Goal: Task Accomplishment & Management: Use online tool/utility

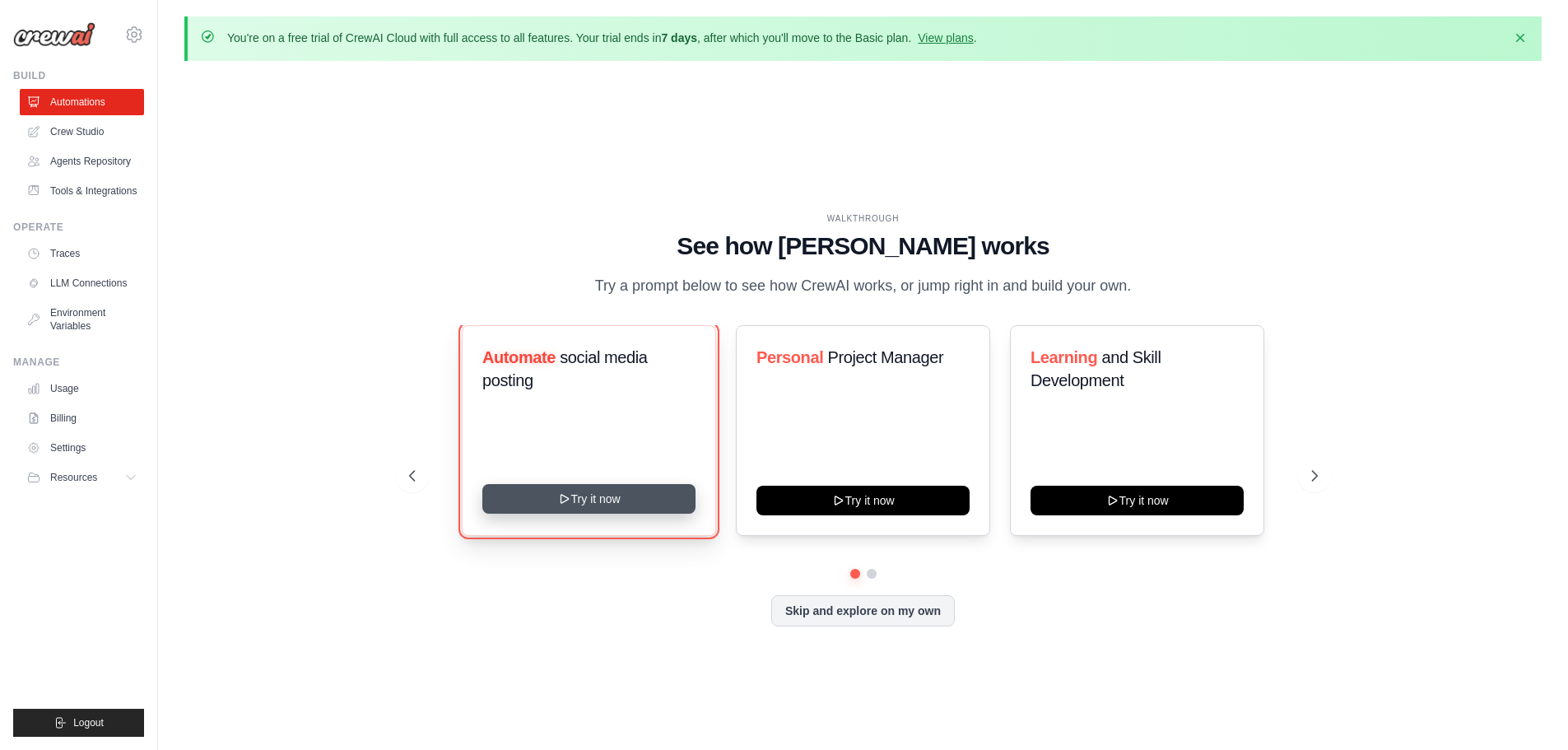
click at [663, 513] on button "Try it now" at bounding box center [589, 499] width 213 height 30
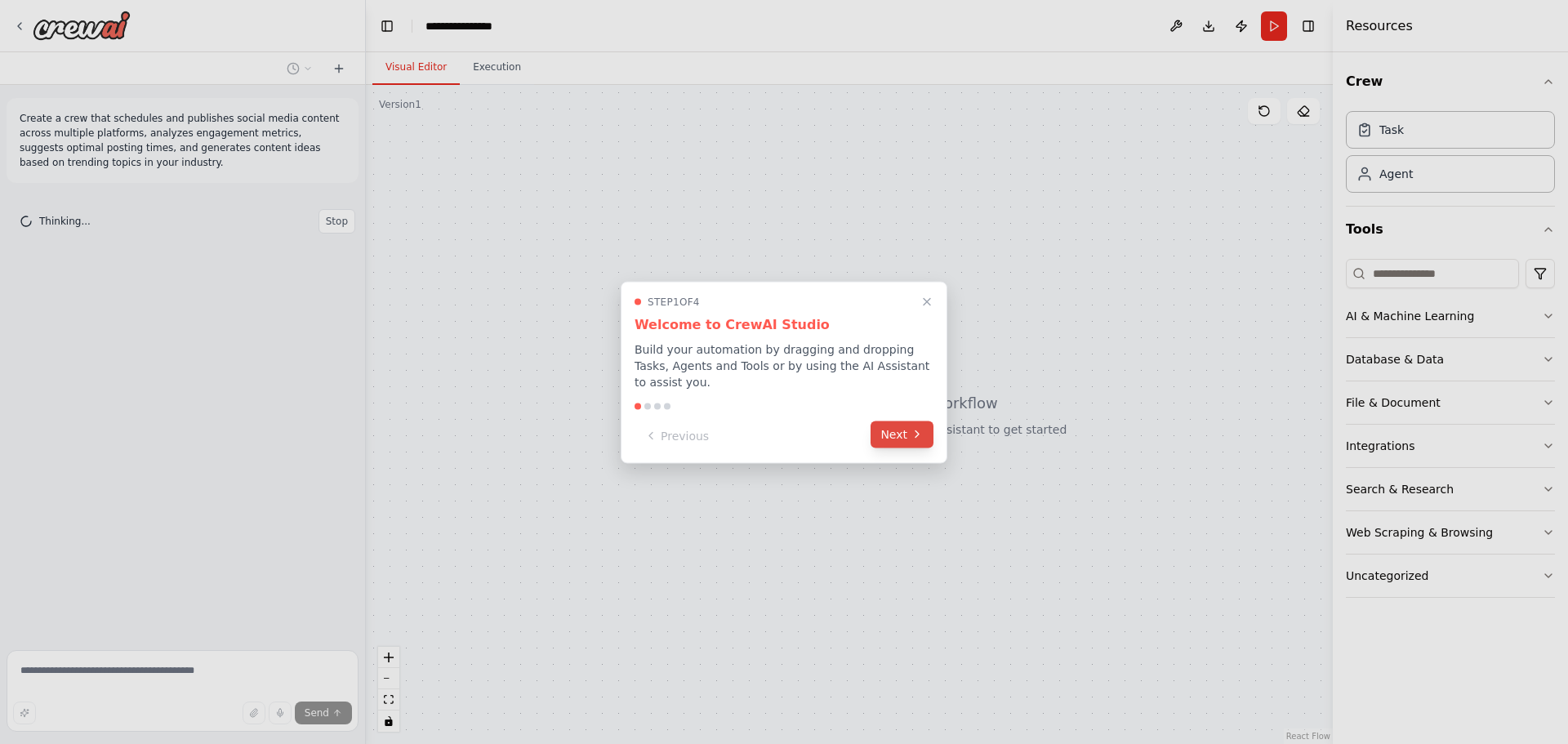
click at [925, 426] on button "Next" at bounding box center [901, 434] width 63 height 27
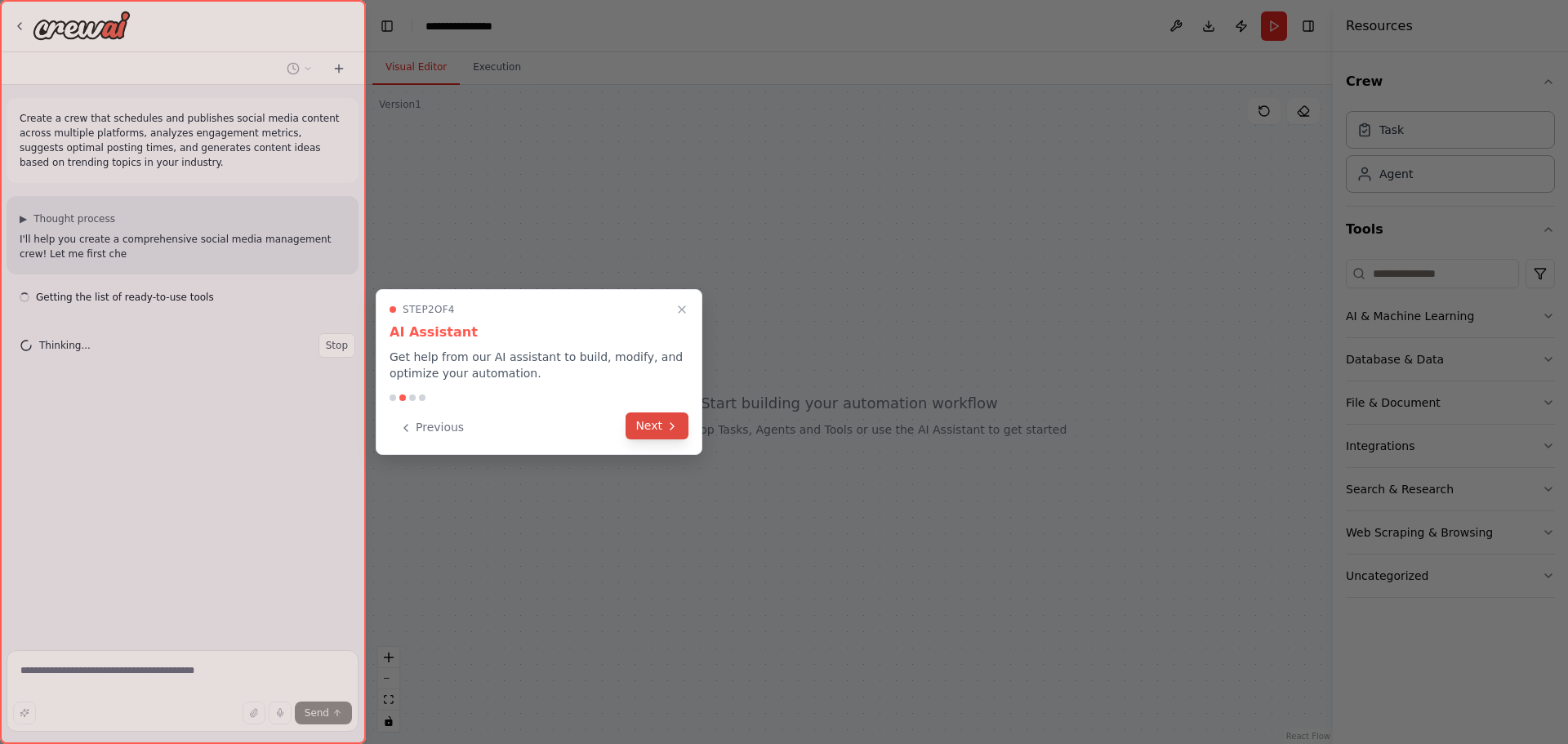
click at [658, 427] on button "Next" at bounding box center [656, 425] width 63 height 27
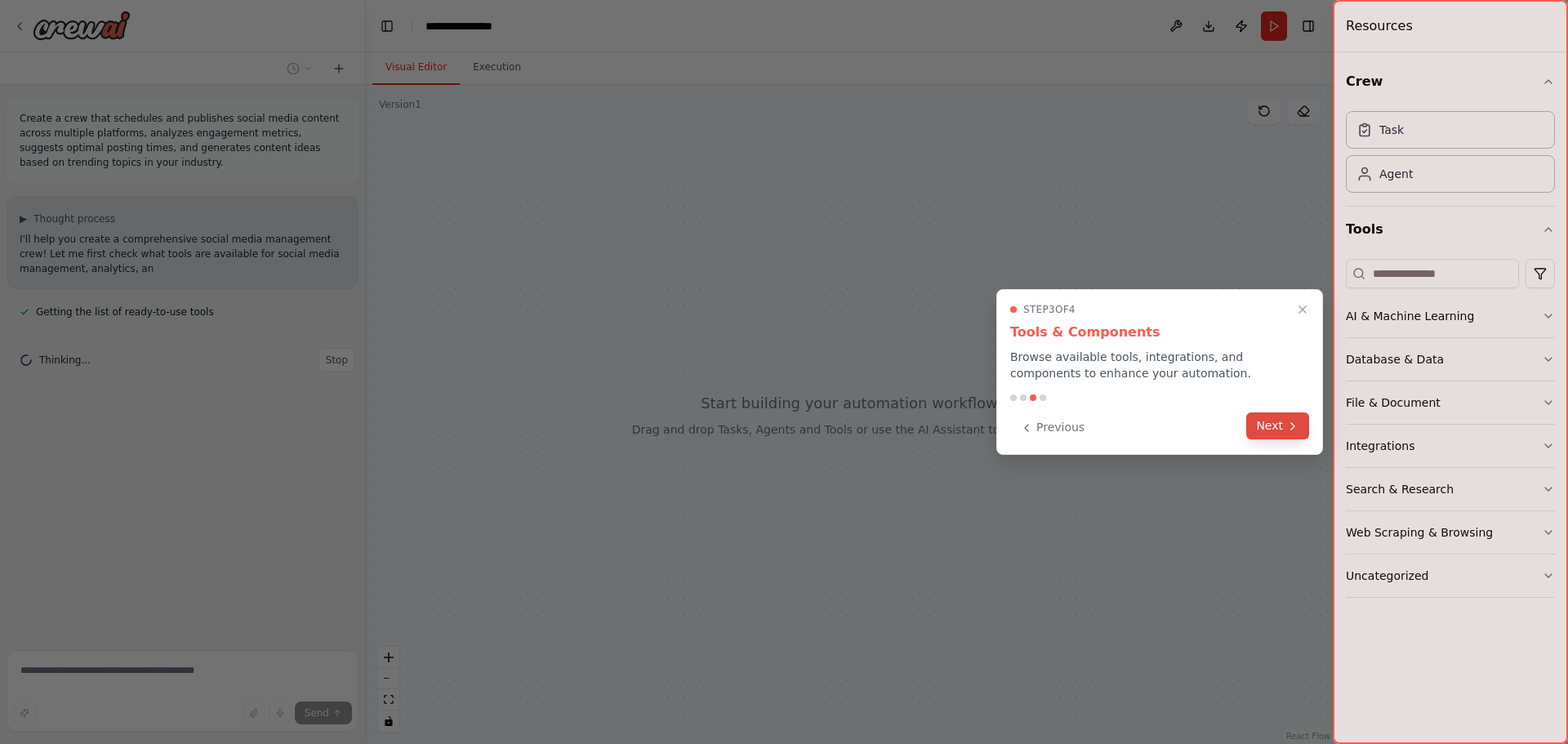
click at [1290, 425] on icon at bounding box center [1293, 426] width 13 height 13
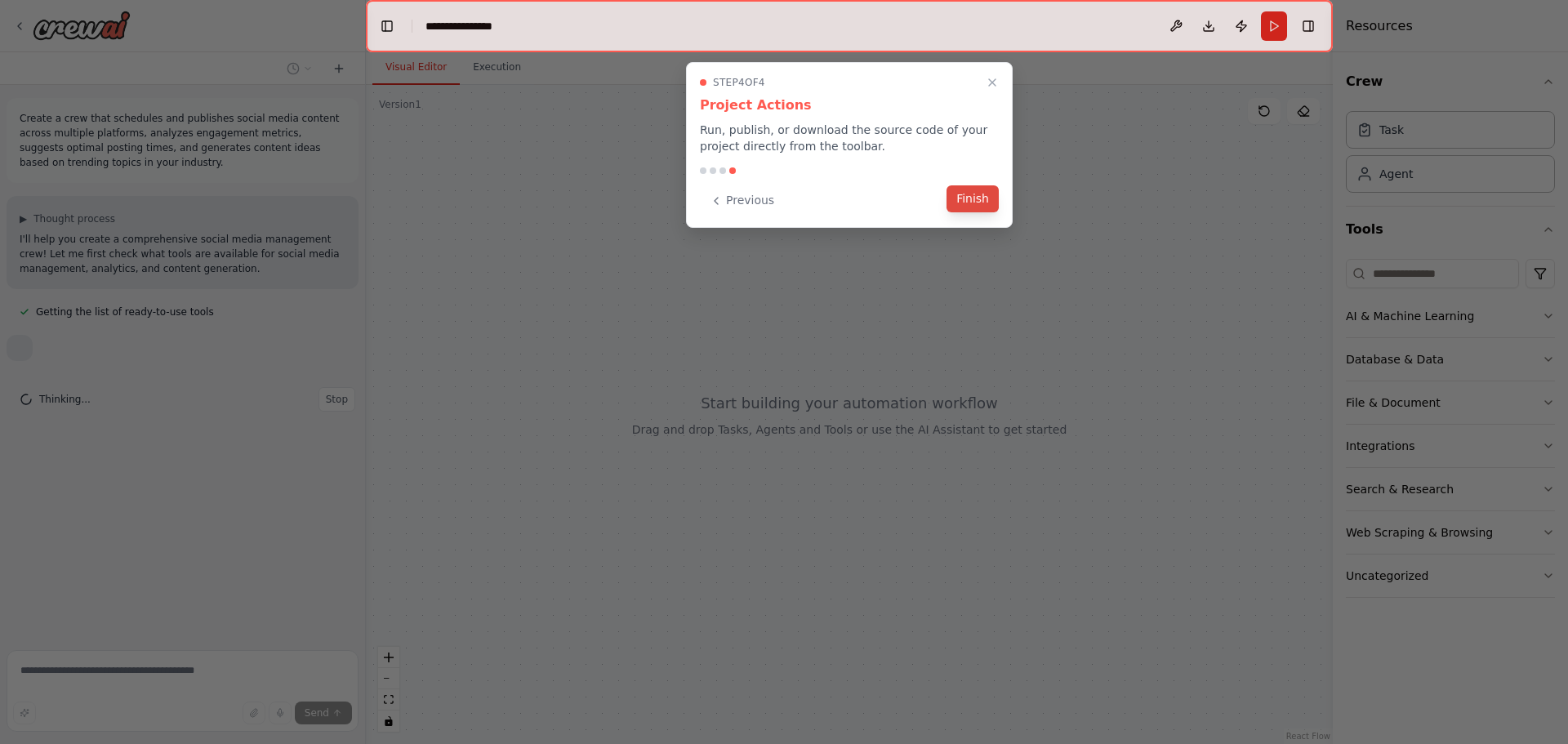
click at [964, 202] on button "Finish" at bounding box center [972, 199] width 52 height 27
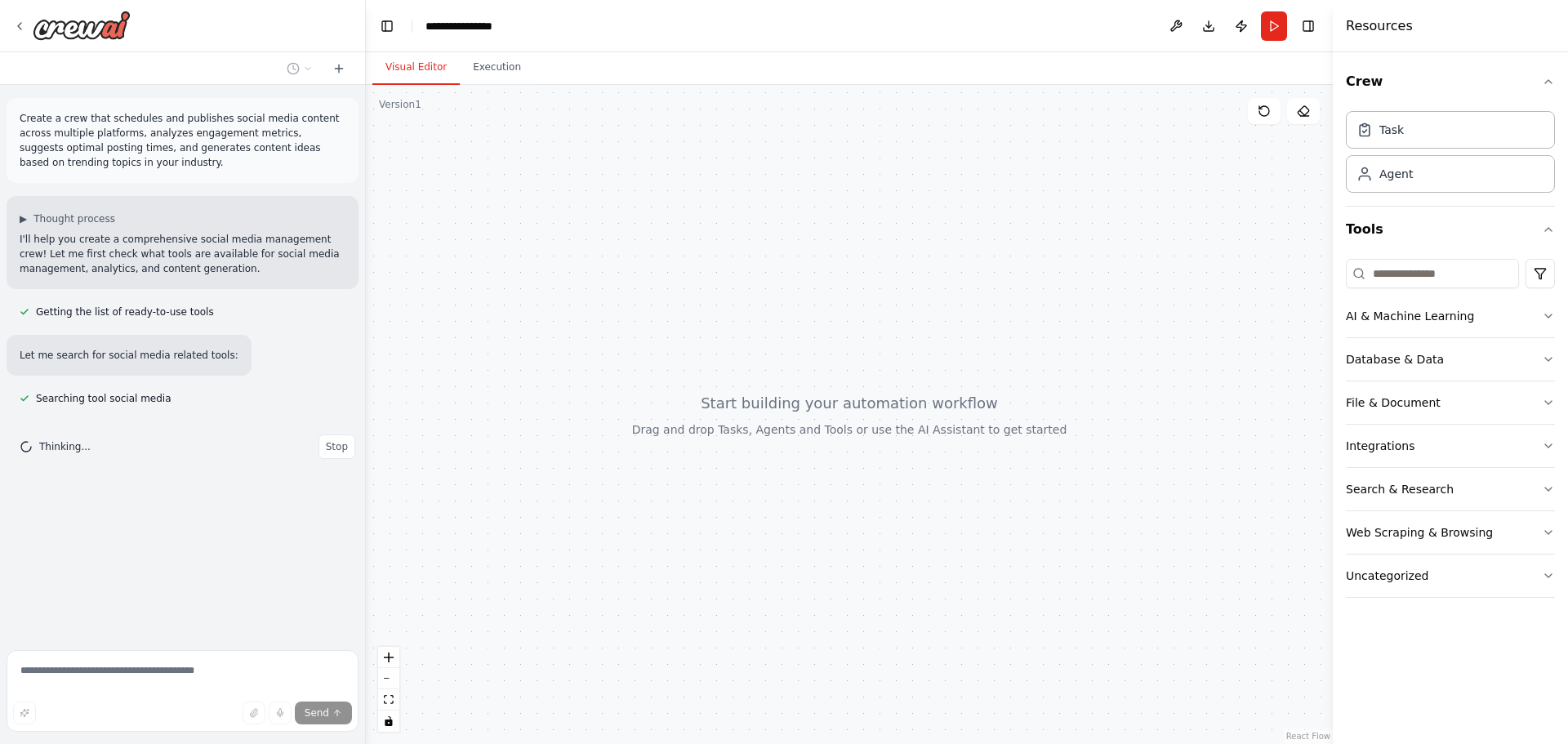
click at [1555, 315] on div "Crew Task Agent Tools AI & Machine Learning Database & Data File & Document Int…" at bounding box center [1450, 398] width 235 height 691
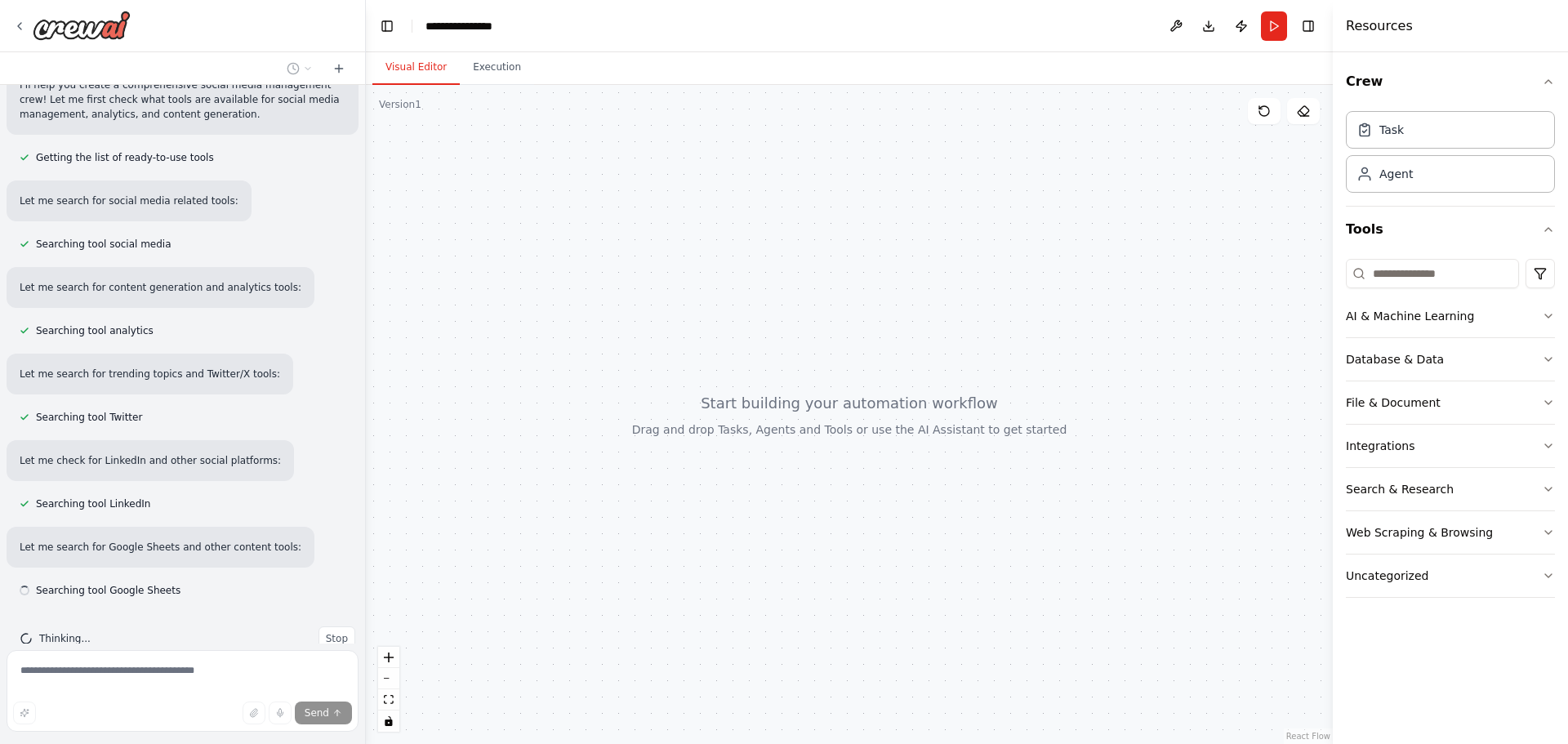
scroll to position [187, 0]
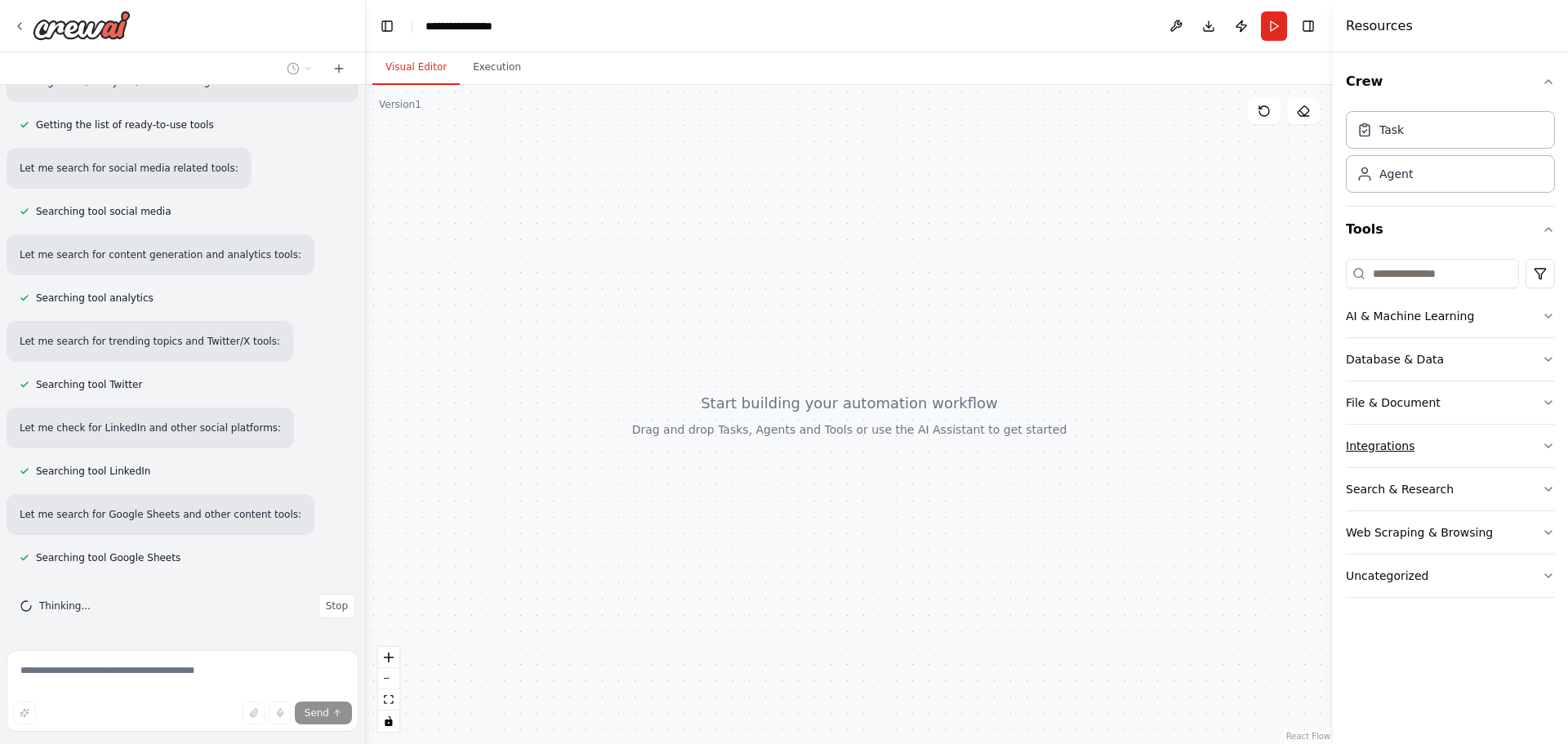
click at [1539, 450] on button "Integrations" at bounding box center [1450, 446] width 209 height 42
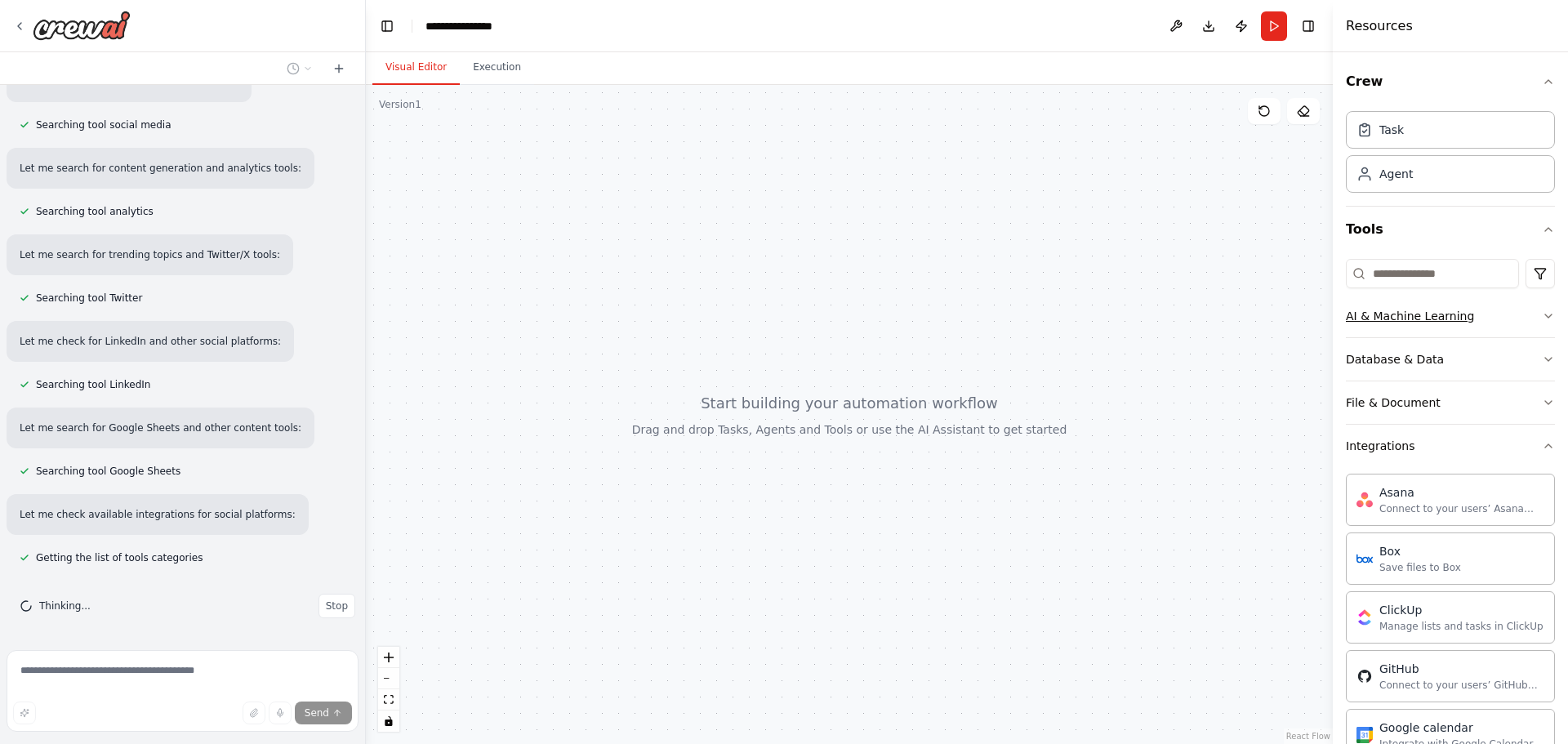
scroll to position [306, 0]
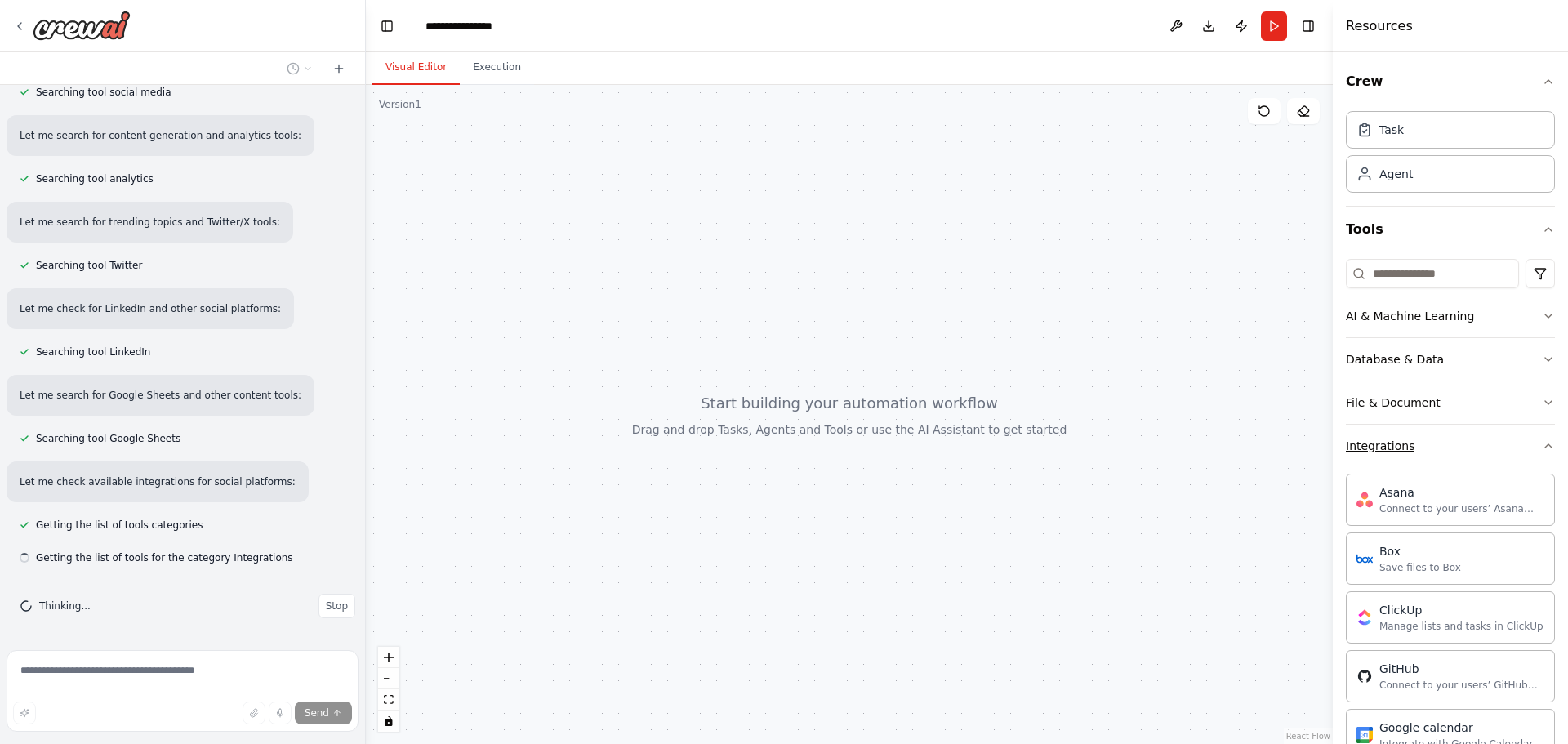
click at [1542, 444] on icon "button" at bounding box center [1549, 446] width 13 height 13
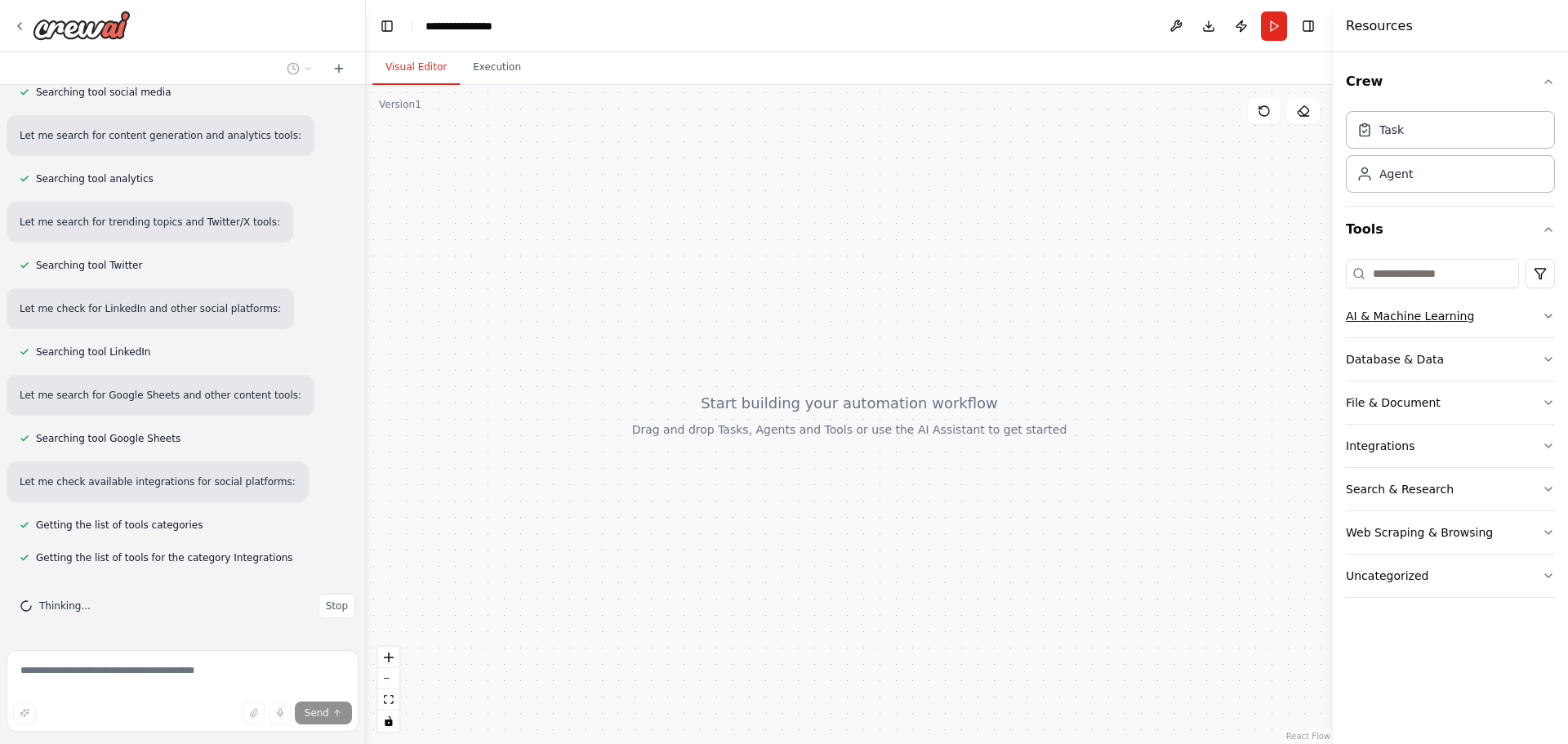
click at [1545, 328] on button "AI & Machine Learning" at bounding box center [1450, 316] width 209 height 42
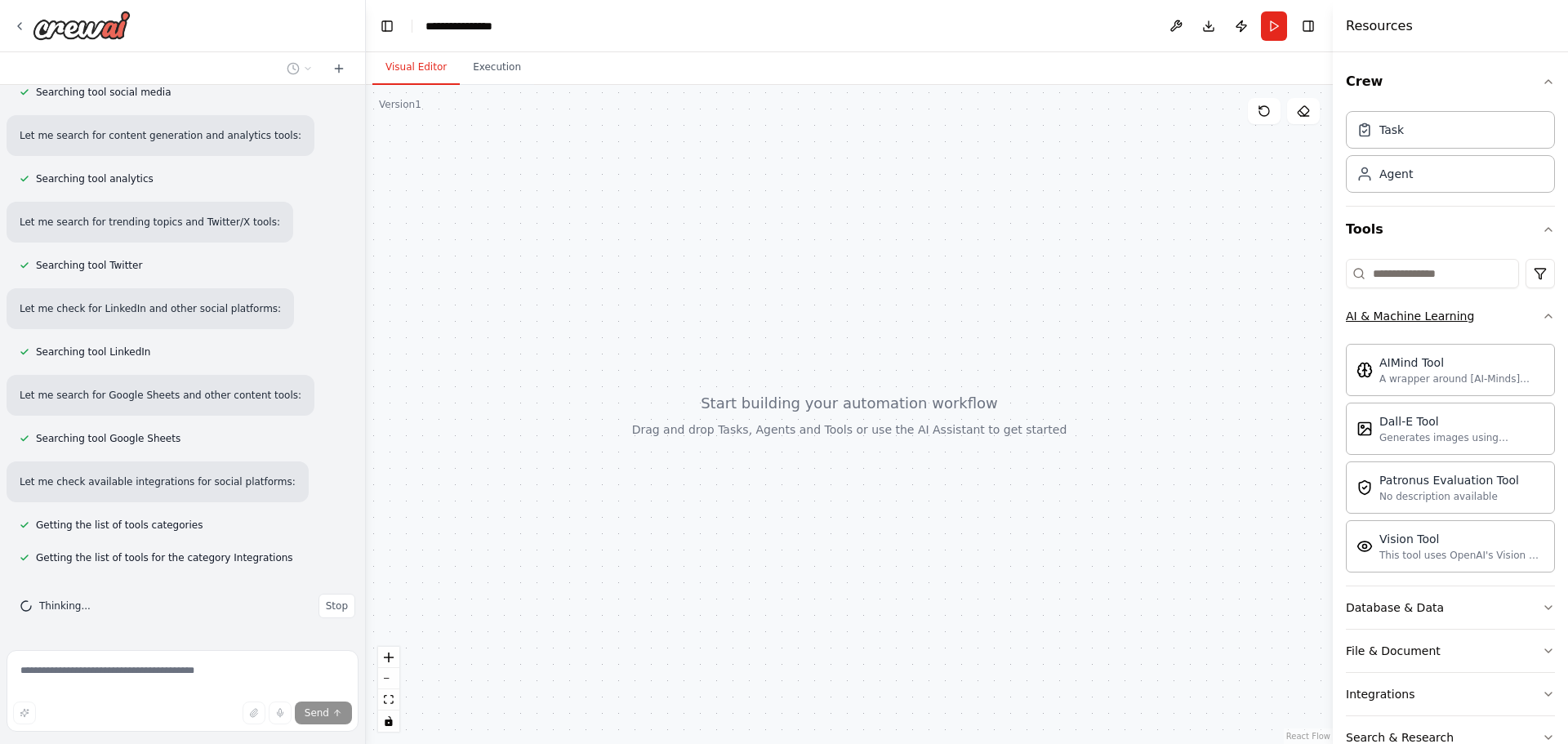
click at [1542, 319] on icon "button" at bounding box center [1549, 316] width 13 height 13
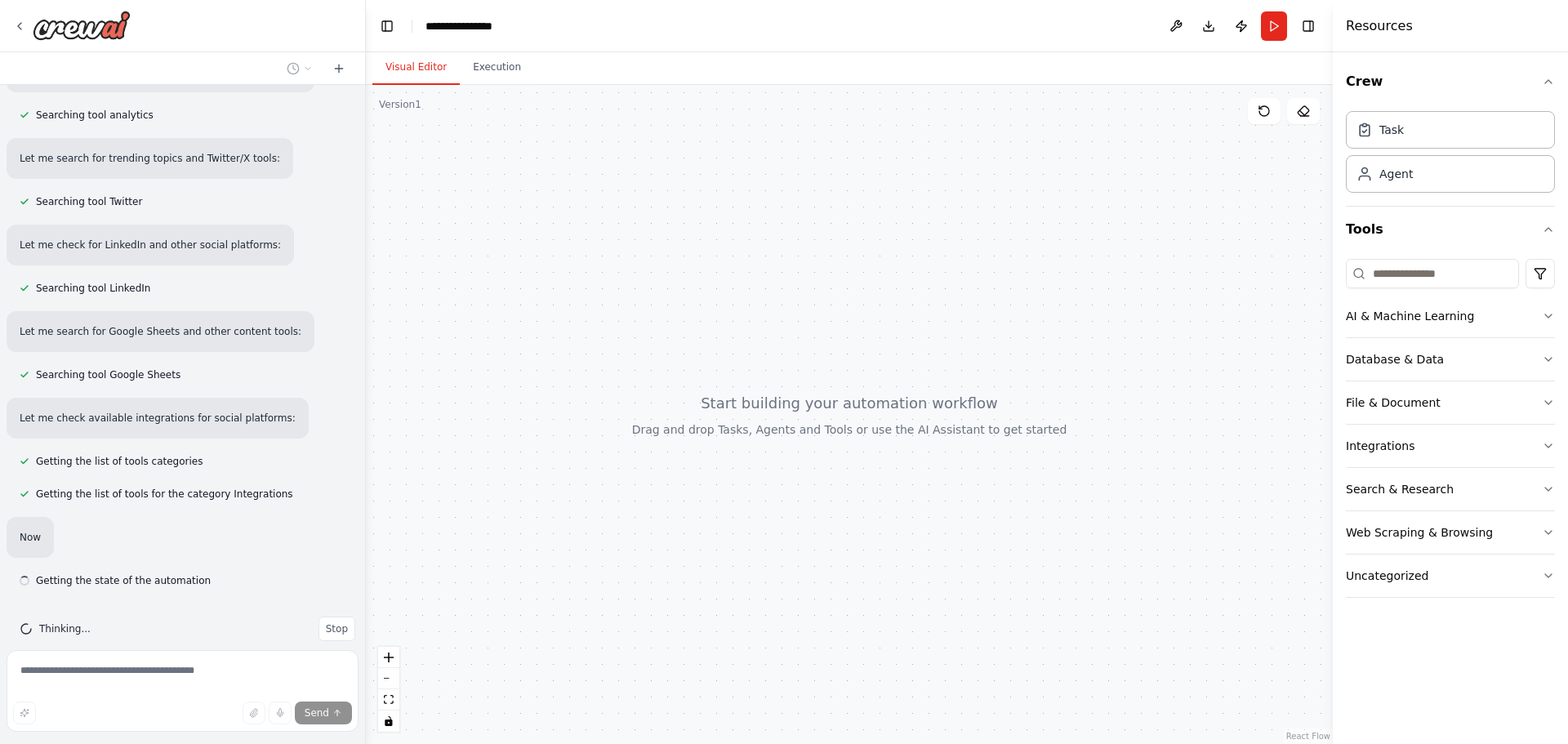
scroll to position [393, 0]
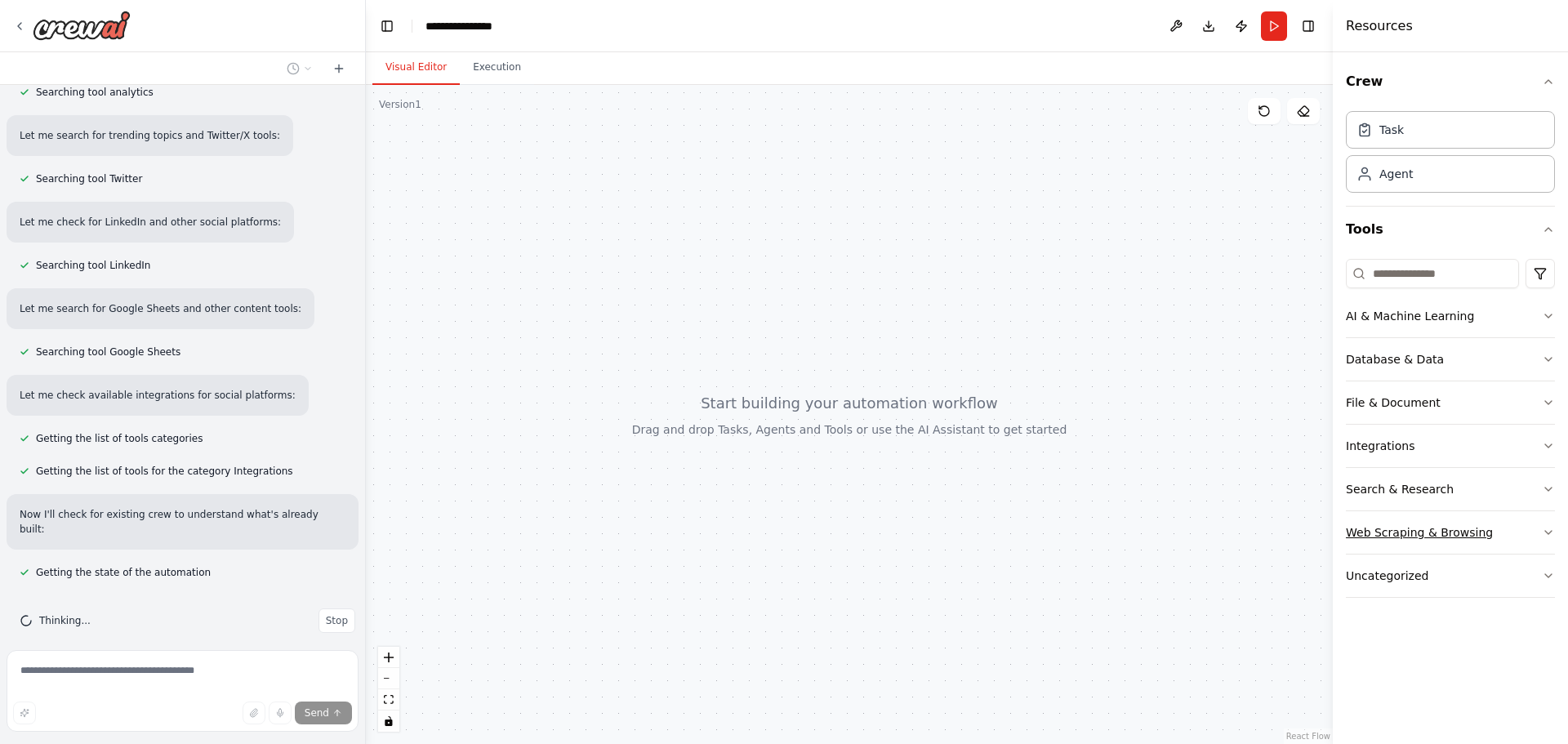
click at [1542, 535] on icon "button" at bounding box center [1549, 532] width 13 height 13
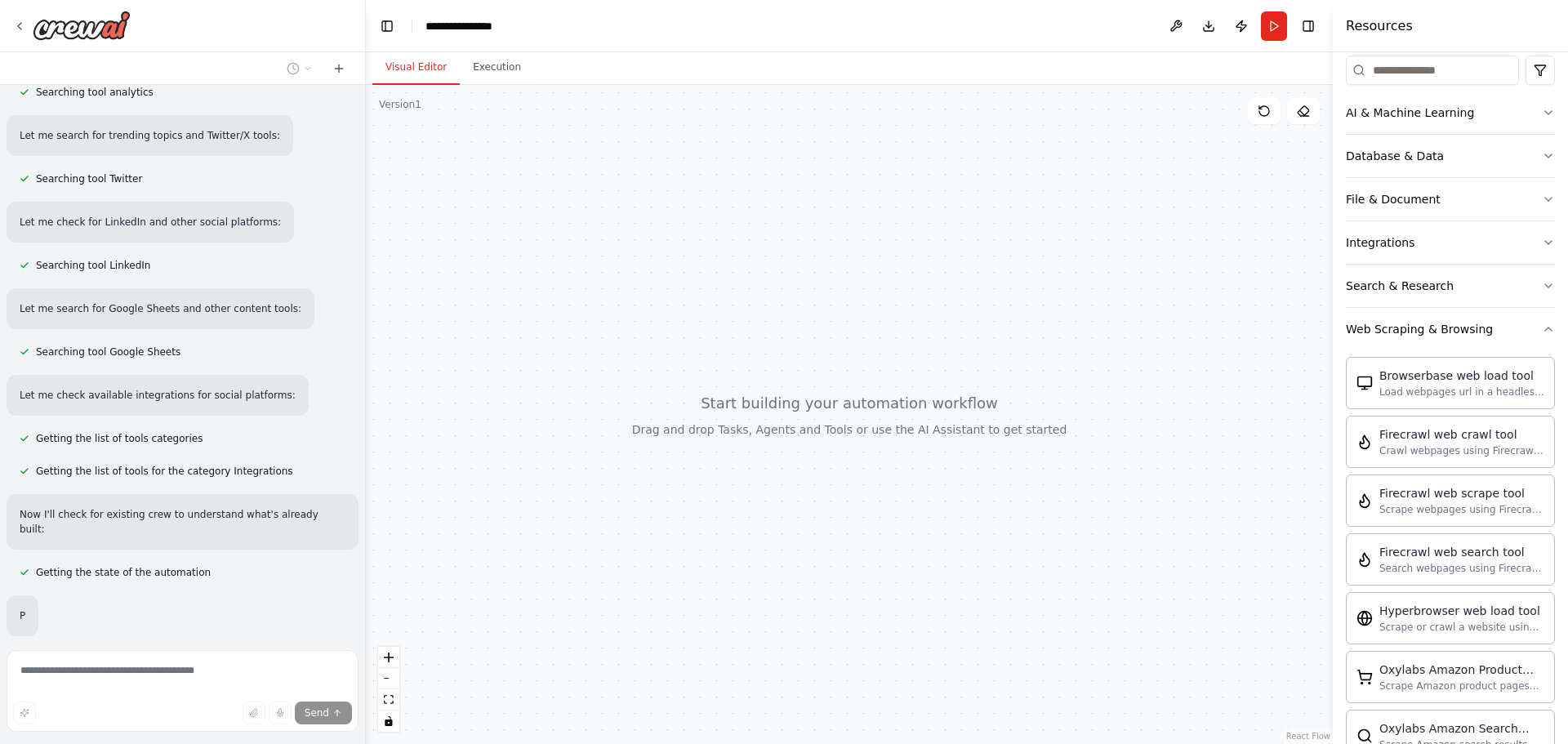
scroll to position [493, 0]
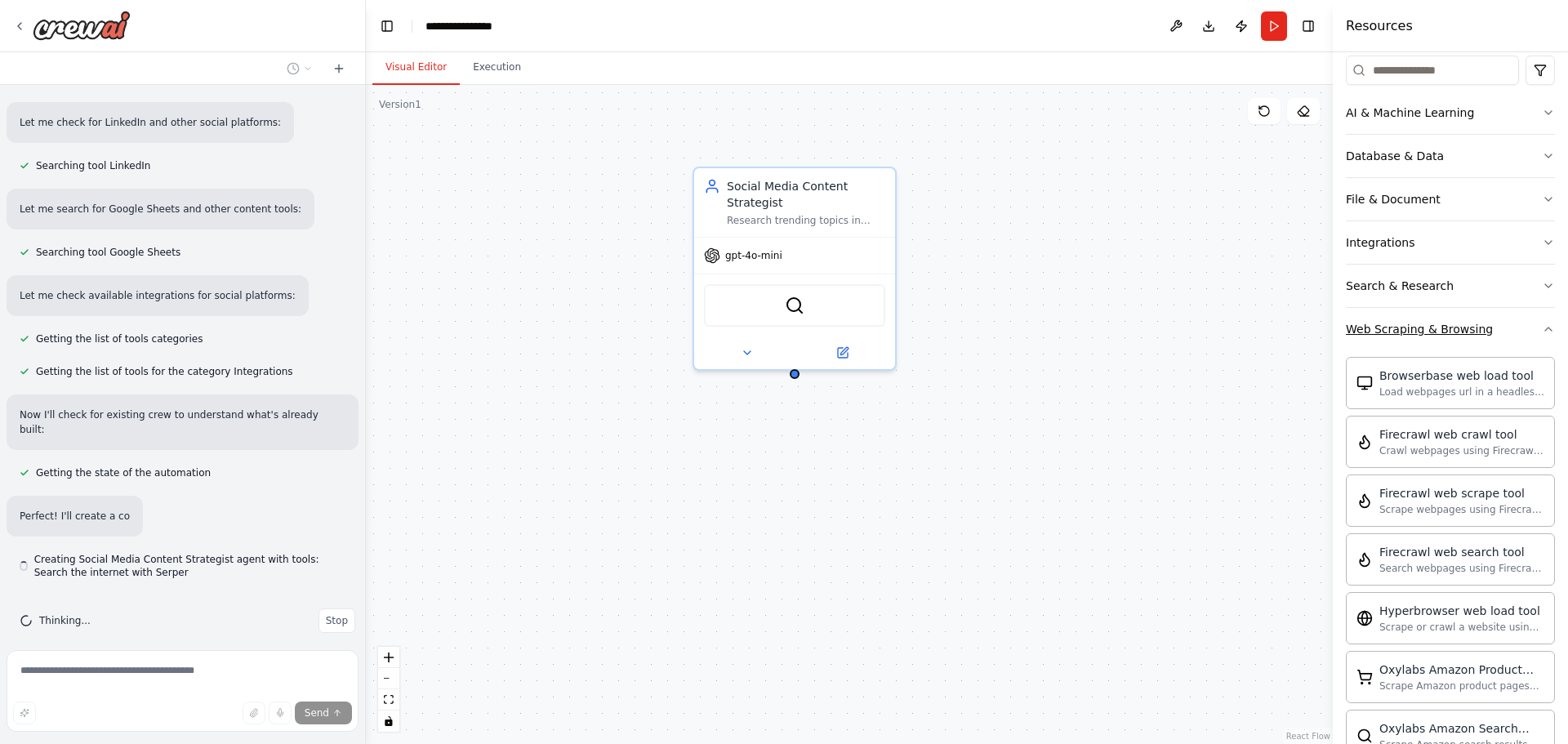
click at [1542, 331] on icon "button" at bounding box center [1549, 329] width 13 height 13
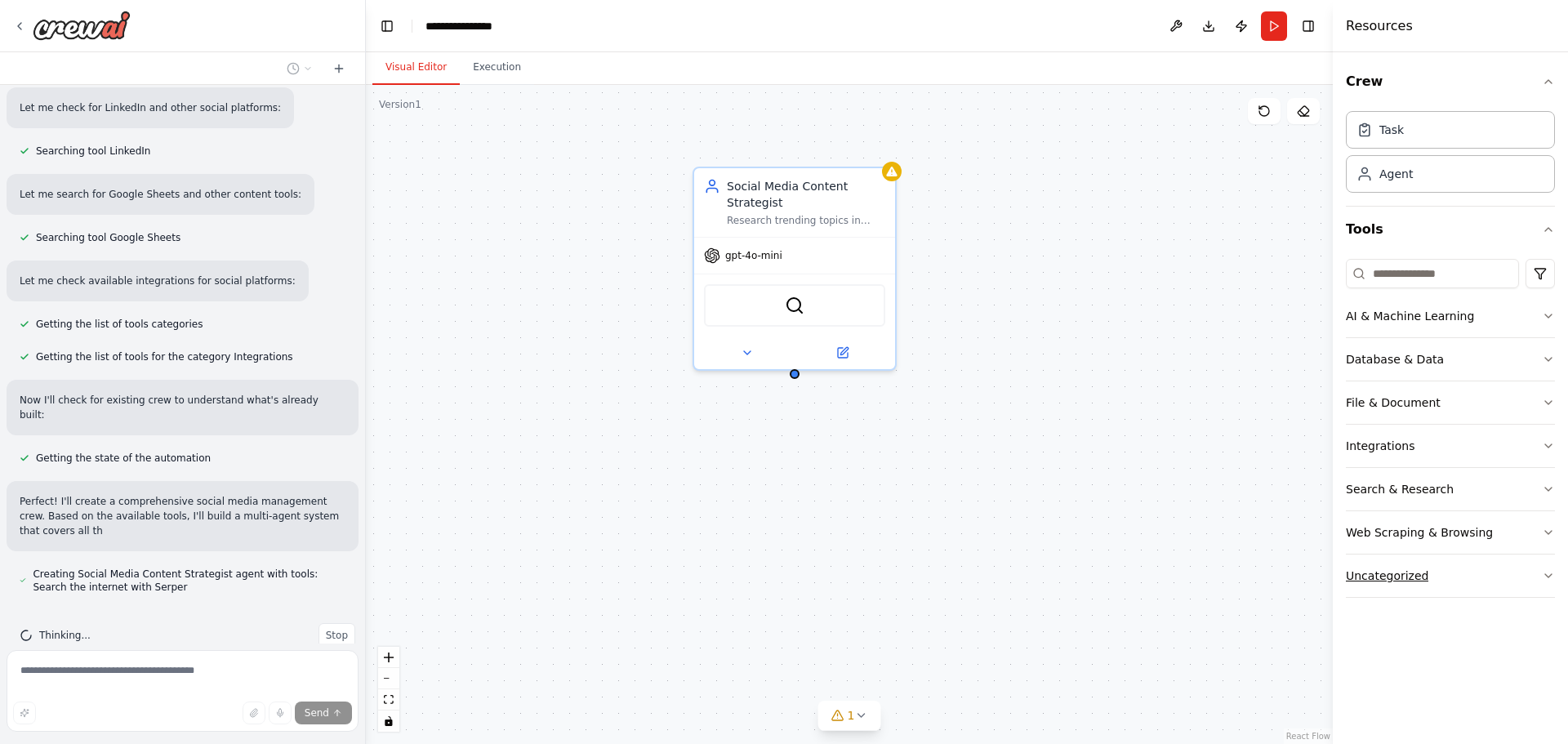
click at [1537, 587] on button "Uncategorized" at bounding box center [1450, 576] width 209 height 42
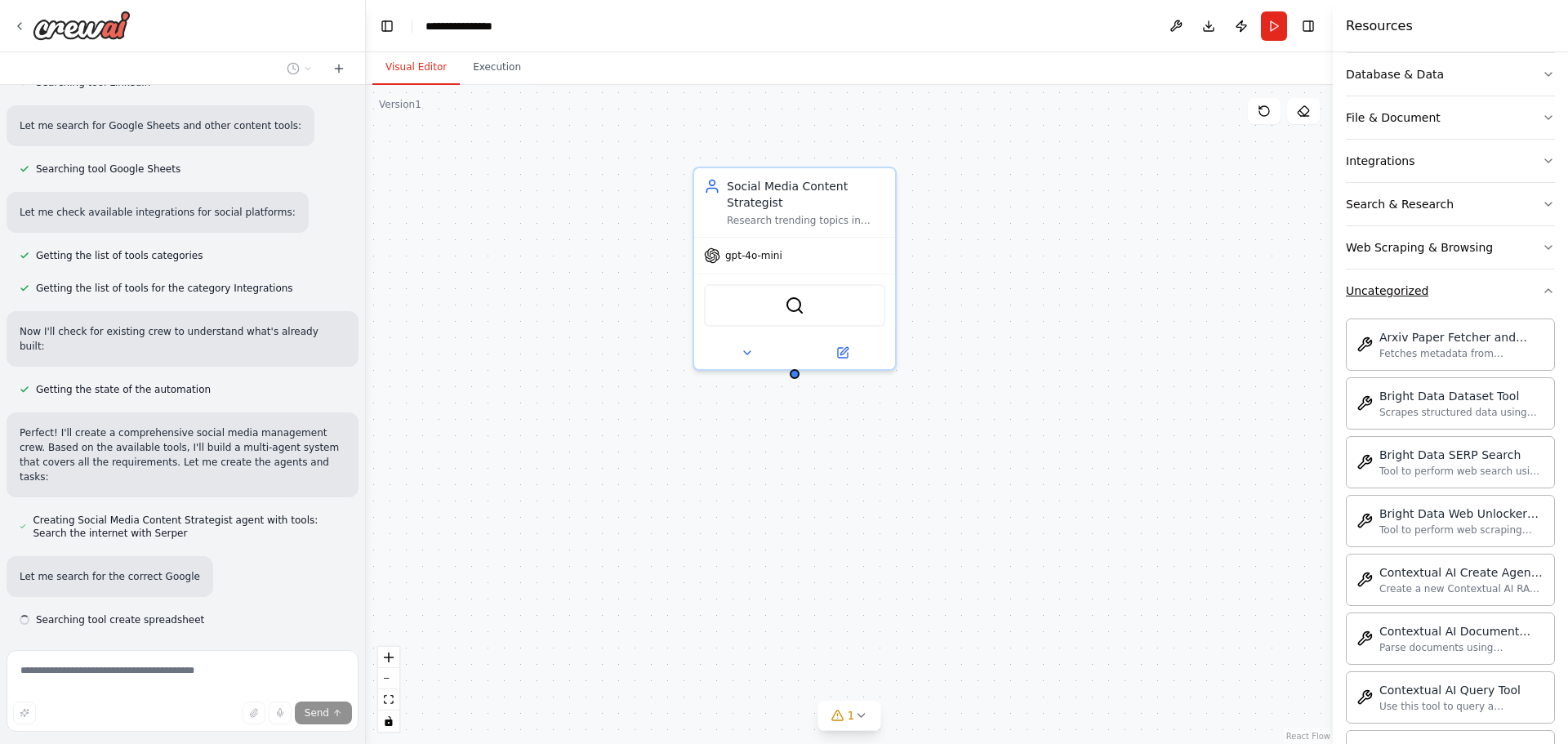
scroll to position [608, 0]
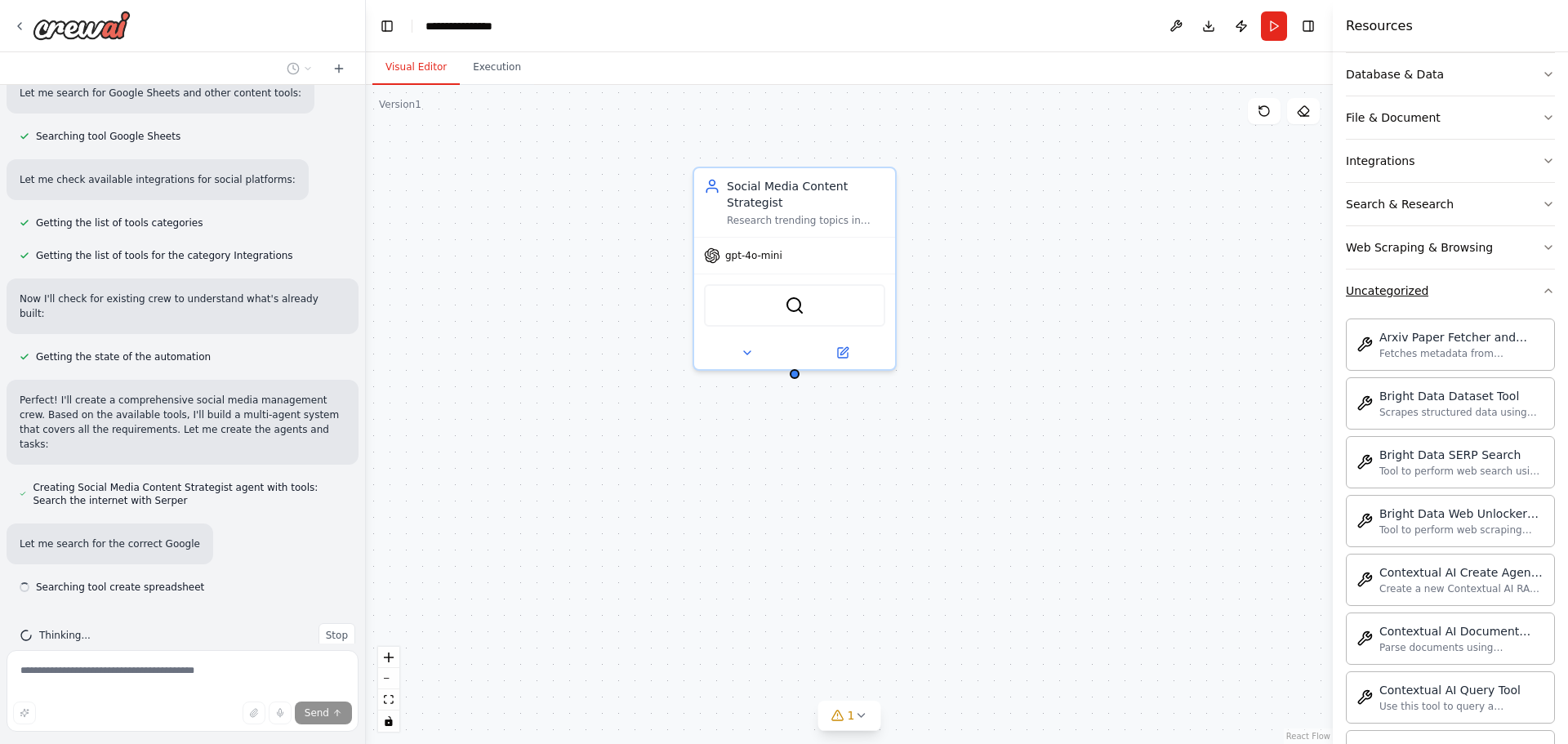
click at [1526, 301] on button "Uncategorized" at bounding box center [1450, 291] width 209 height 42
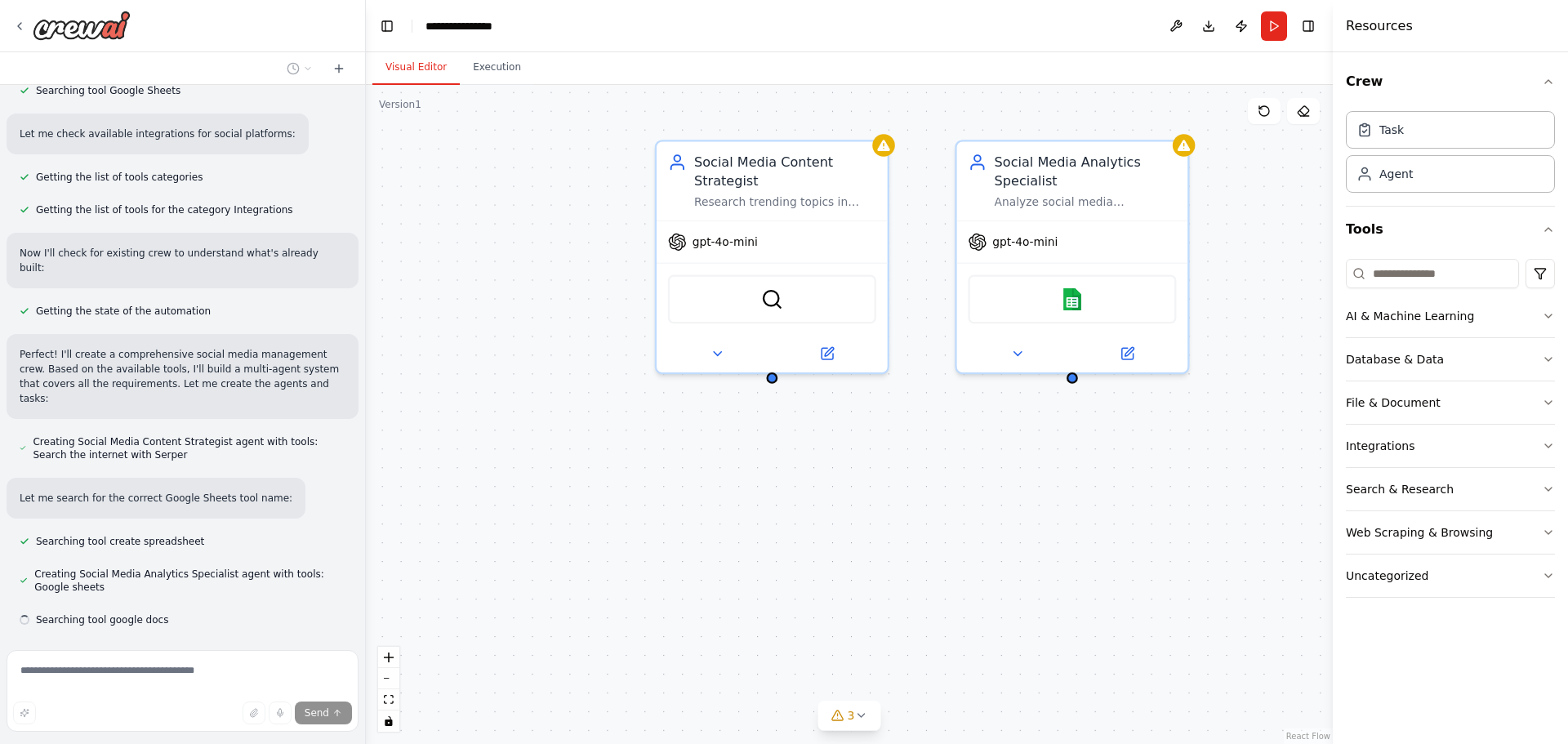
scroll to position [686, 0]
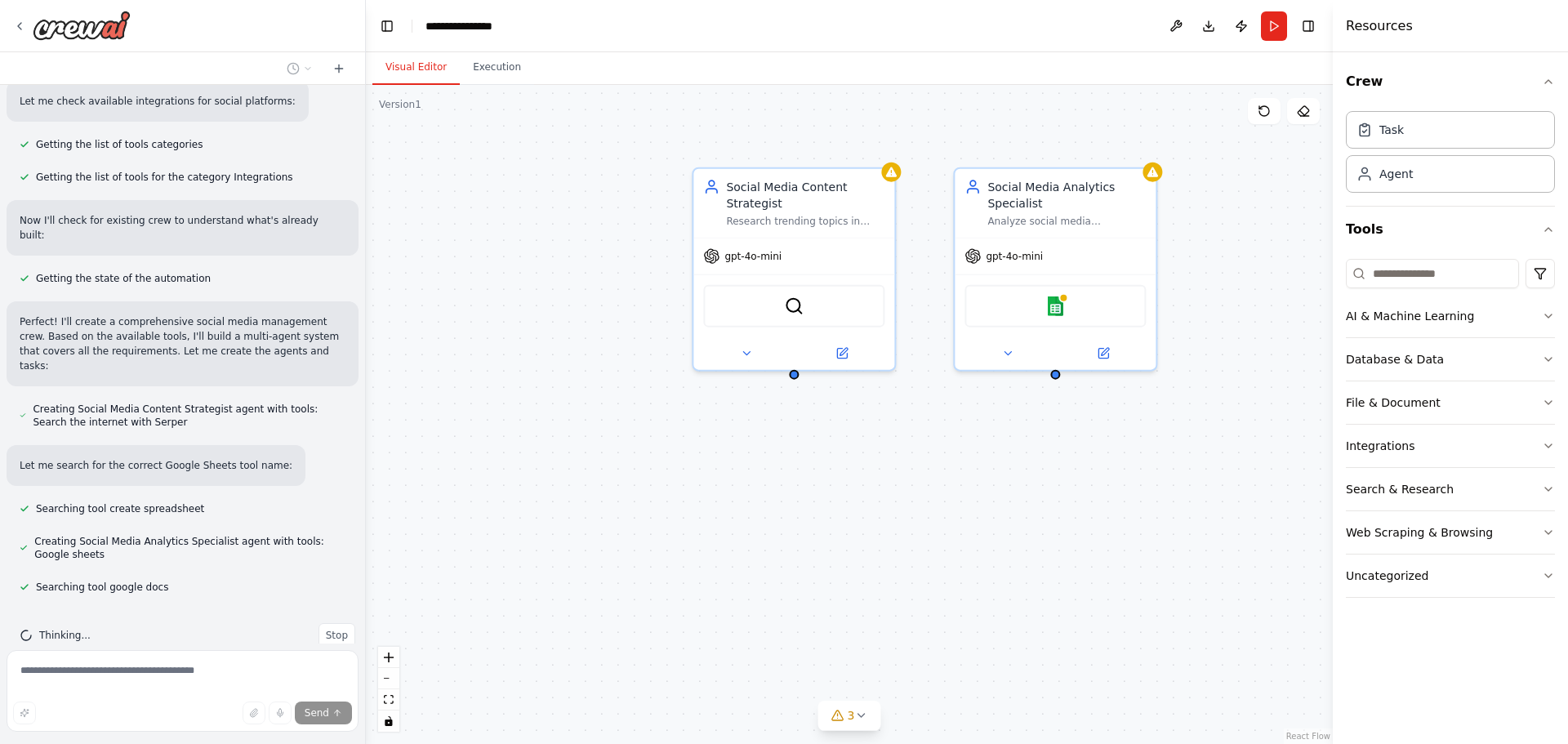
drag, startPoint x: 942, startPoint y: 352, endPoint x: 939, endPoint y: 304, distance: 48.1
drag, startPoint x: 939, startPoint y: 304, endPoint x: 936, endPoint y: 284, distance: 20.2
click at [936, 285] on div "Social Media Content Strategist Research trending topics in {industry} and gene…" at bounding box center [849, 414] width 966 height 659
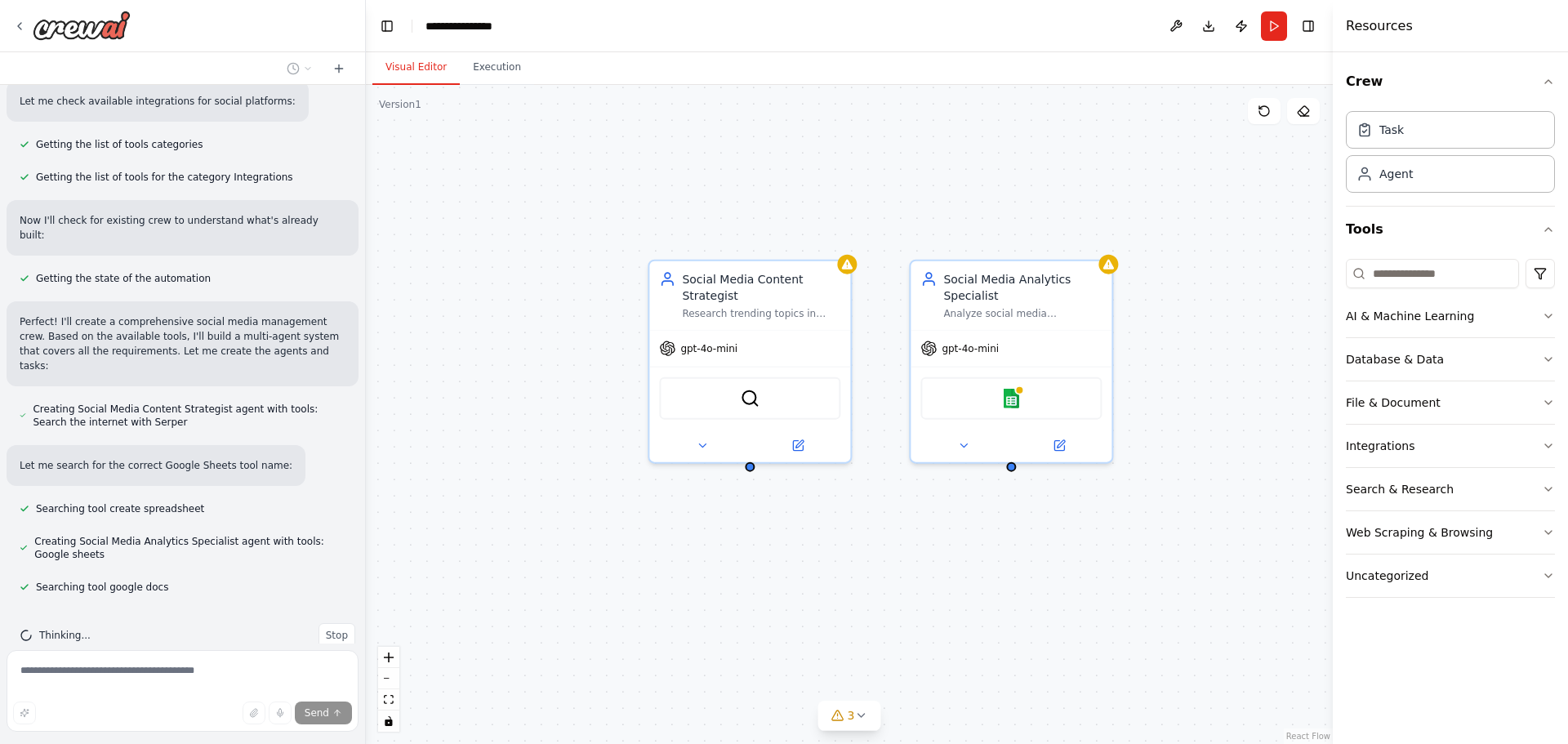
drag, startPoint x: 936, startPoint y: 278, endPoint x: 890, endPoint y: 371, distance: 103.8
click at [890, 371] on div "Social Media Content Strategist Research trending topics in {industry} and gene…" at bounding box center [849, 414] width 966 height 659
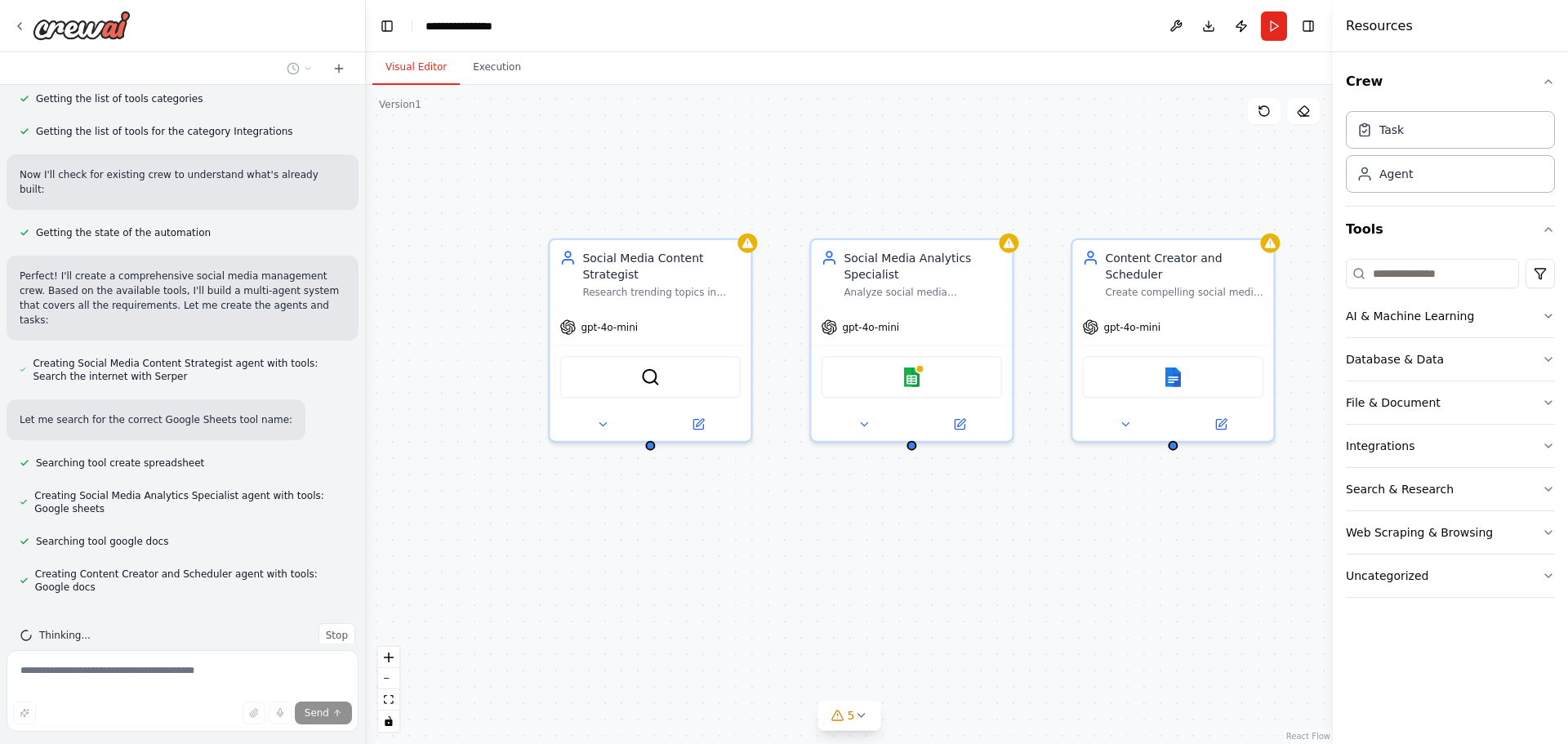
drag, startPoint x: 945, startPoint y: 552, endPoint x: 847, endPoint y: 531, distance: 100.2
click at [847, 531] on div "Social Media Content Strategist Research trending topics in {industry} and gene…" at bounding box center [849, 414] width 966 height 659
drag, startPoint x: 847, startPoint y: 531, endPoint x: 856, endPoint y: 529, distance: 9.2
click at [856, 529] on div "Social Media Content Strategist Research trending topics in {industry} and gene…" at bounding box center [849, 414] width 966 height 659
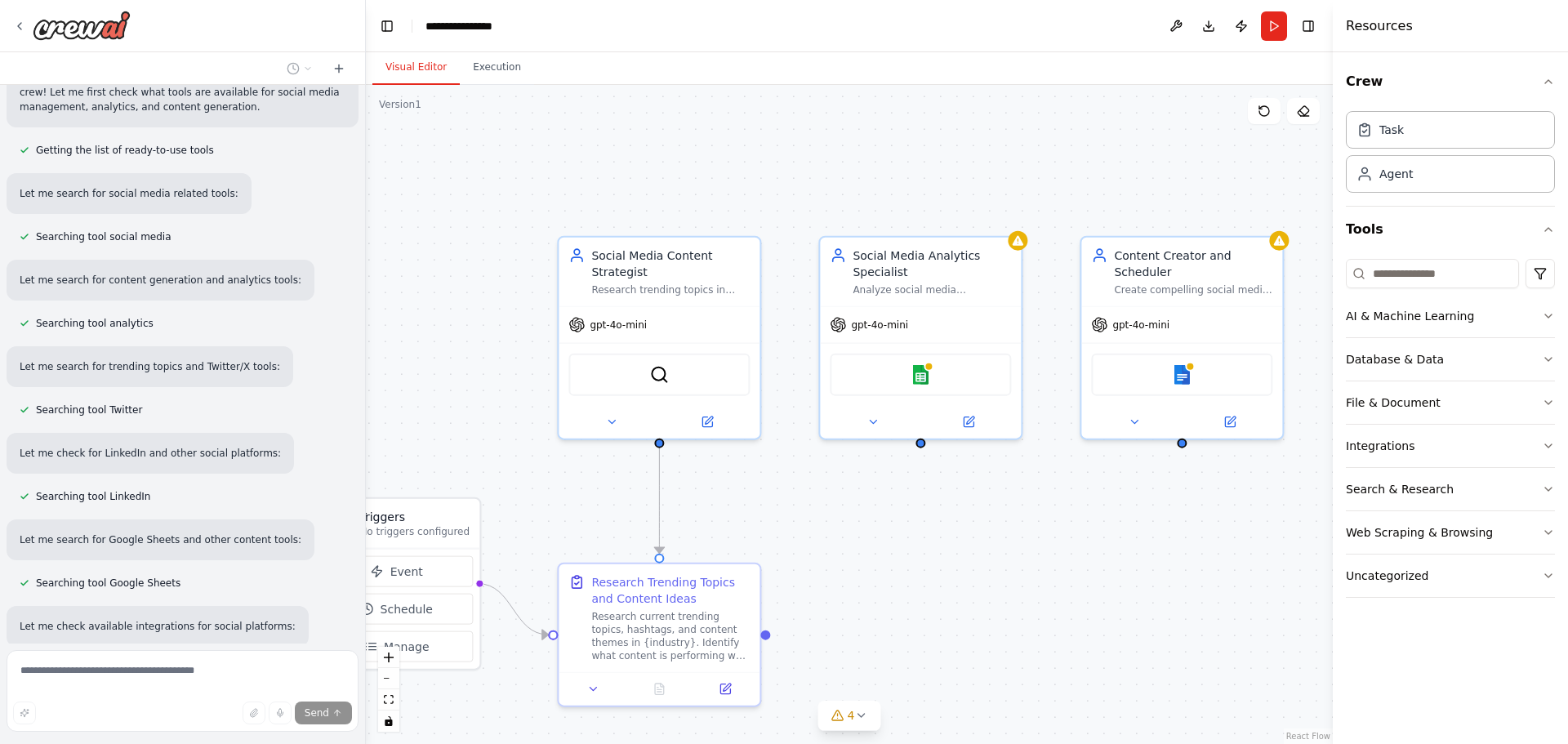
scroll to position [164, 0]
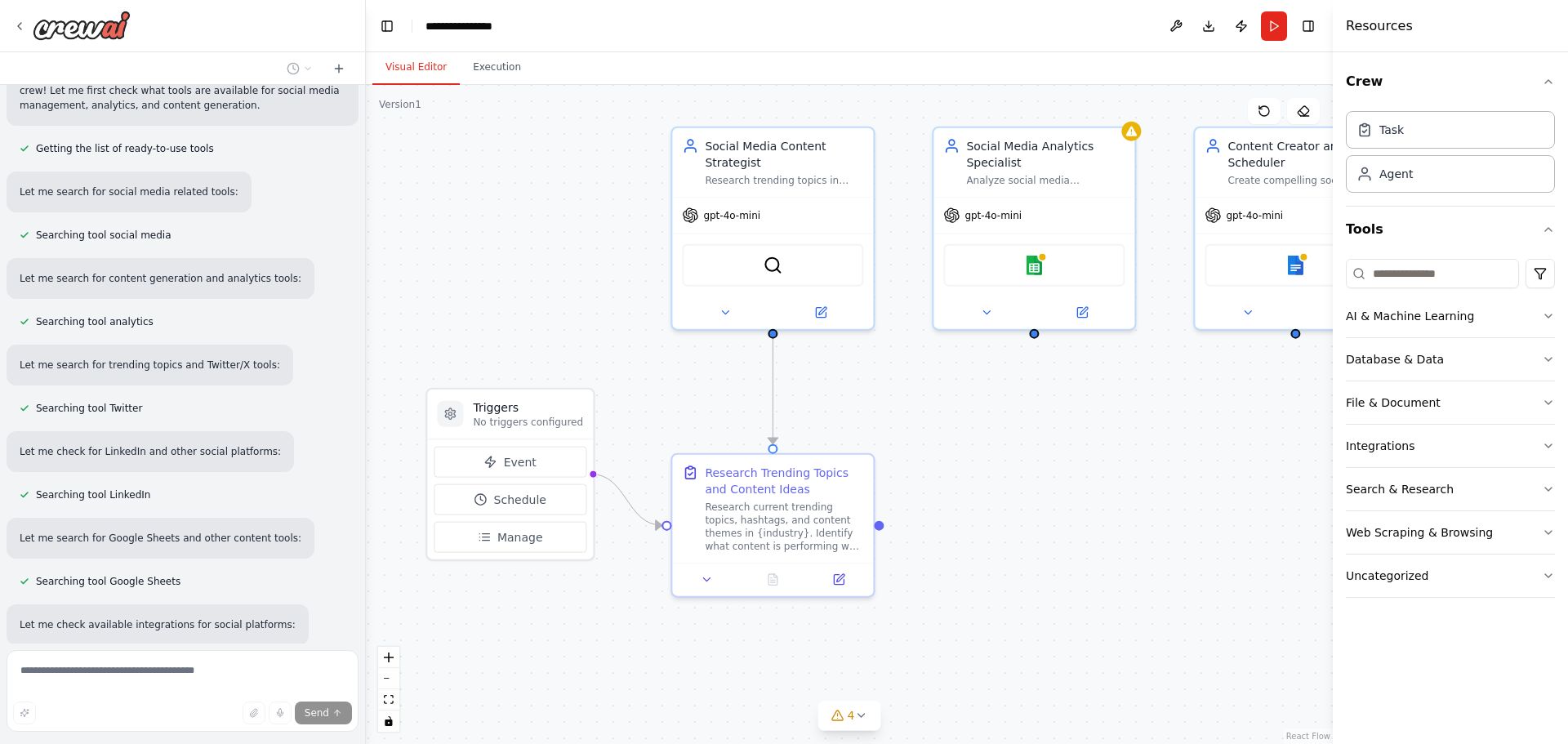
drag, startPoint x: 981, startPoint y: 530, endPoint x: 1073, endPoint y: 421, distance: 142.6
click at [1073, 421] on div ".deletable-edge-delete-btn { width: 20px; height: 20px; border: 0px solid #ffff…" at bounding box center [849, 414] width 966 height 659
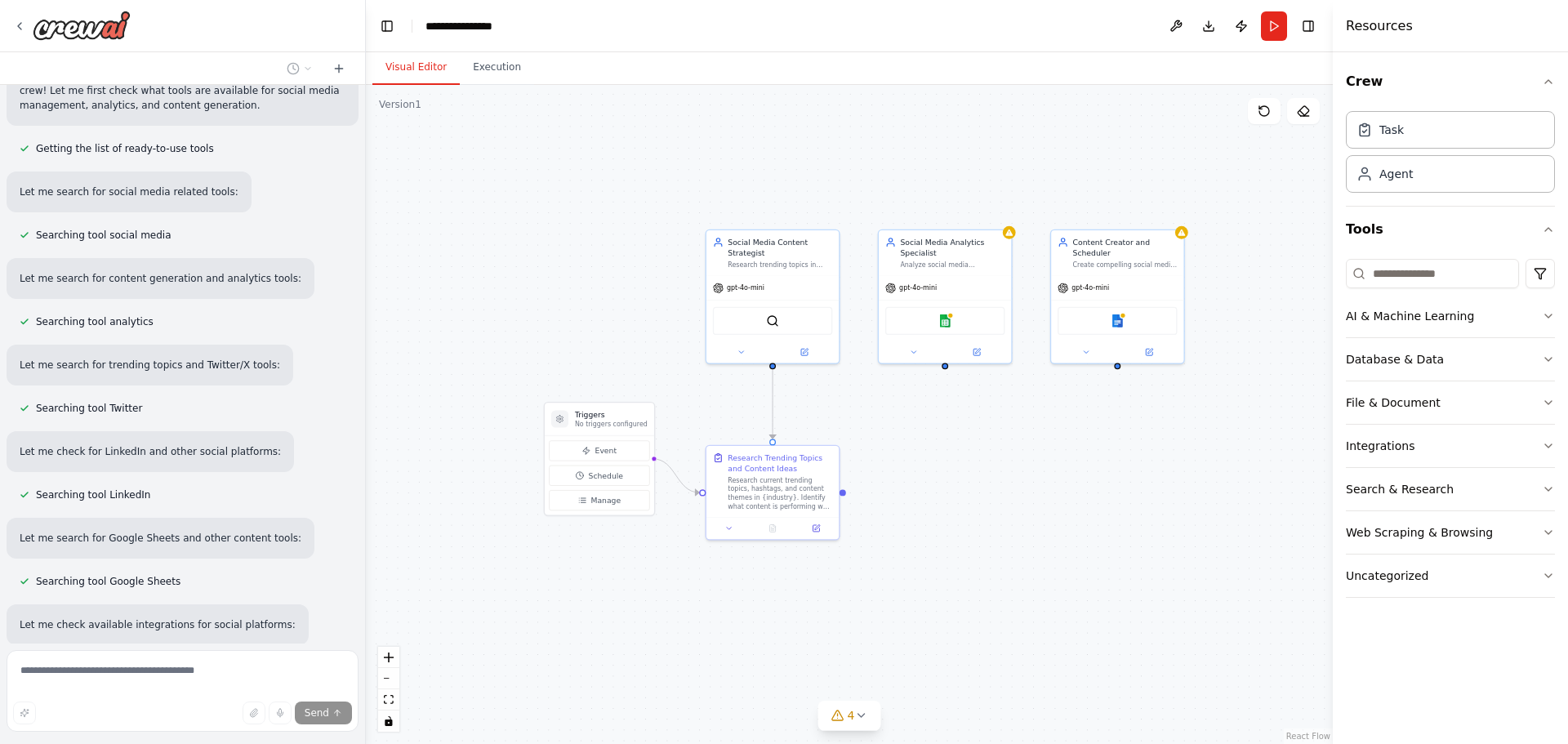
click at [931, 423] on div ".deletable-edge-delete-btn { width: 20px; height: 20px; border: 0px solid #ffff…" at bounding box center [849, 414] width 966 height 659
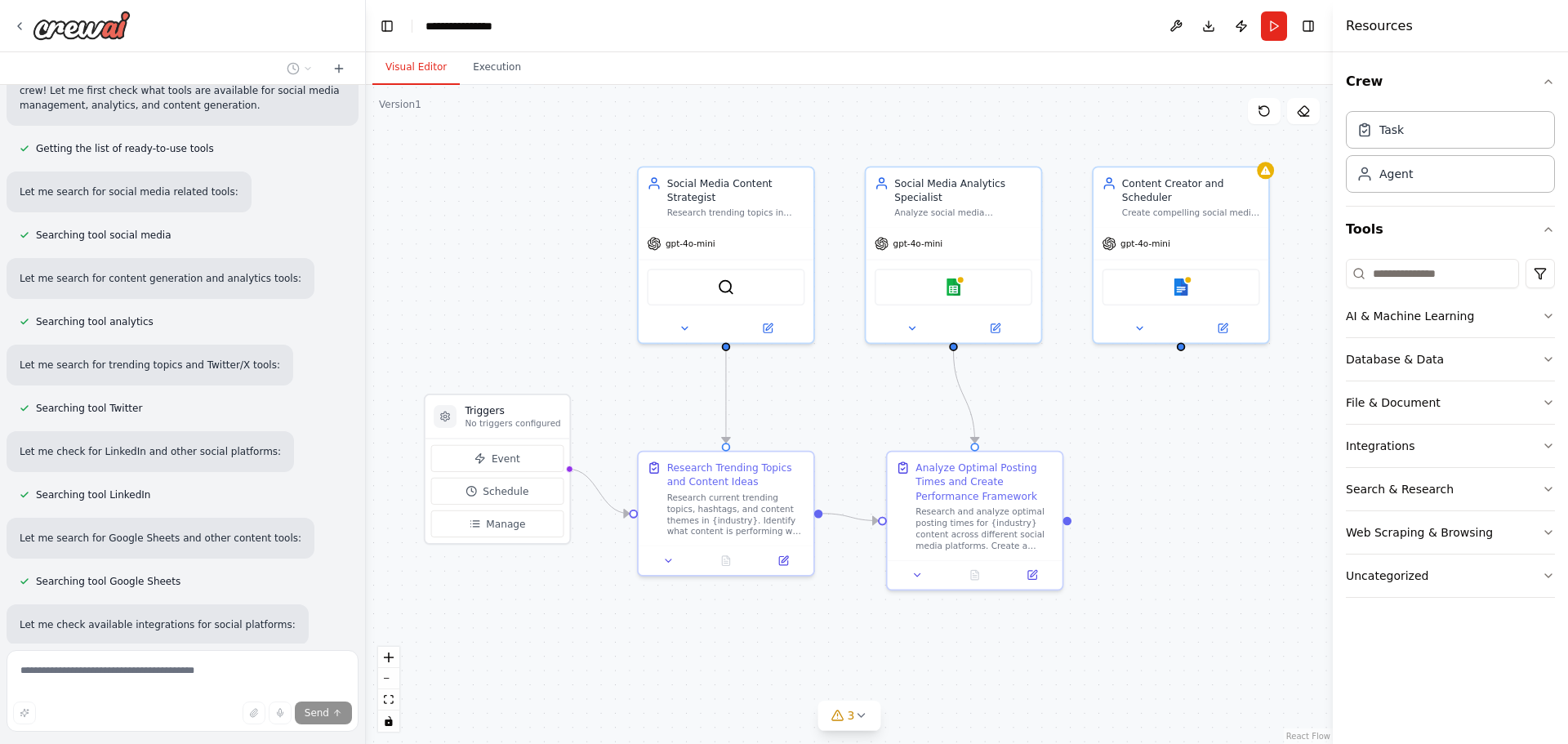
drag, startPoint x: 923, startPoint y: 416, endPoint x: 958, endPoint y: 413, distance: 35.1
click at [964, 412] on div ".deletable-edge-delete-btn { width: 20px; height: 20px; border: 0px solid #ffff…" at bounding box center [849, 414] width 966 height 659
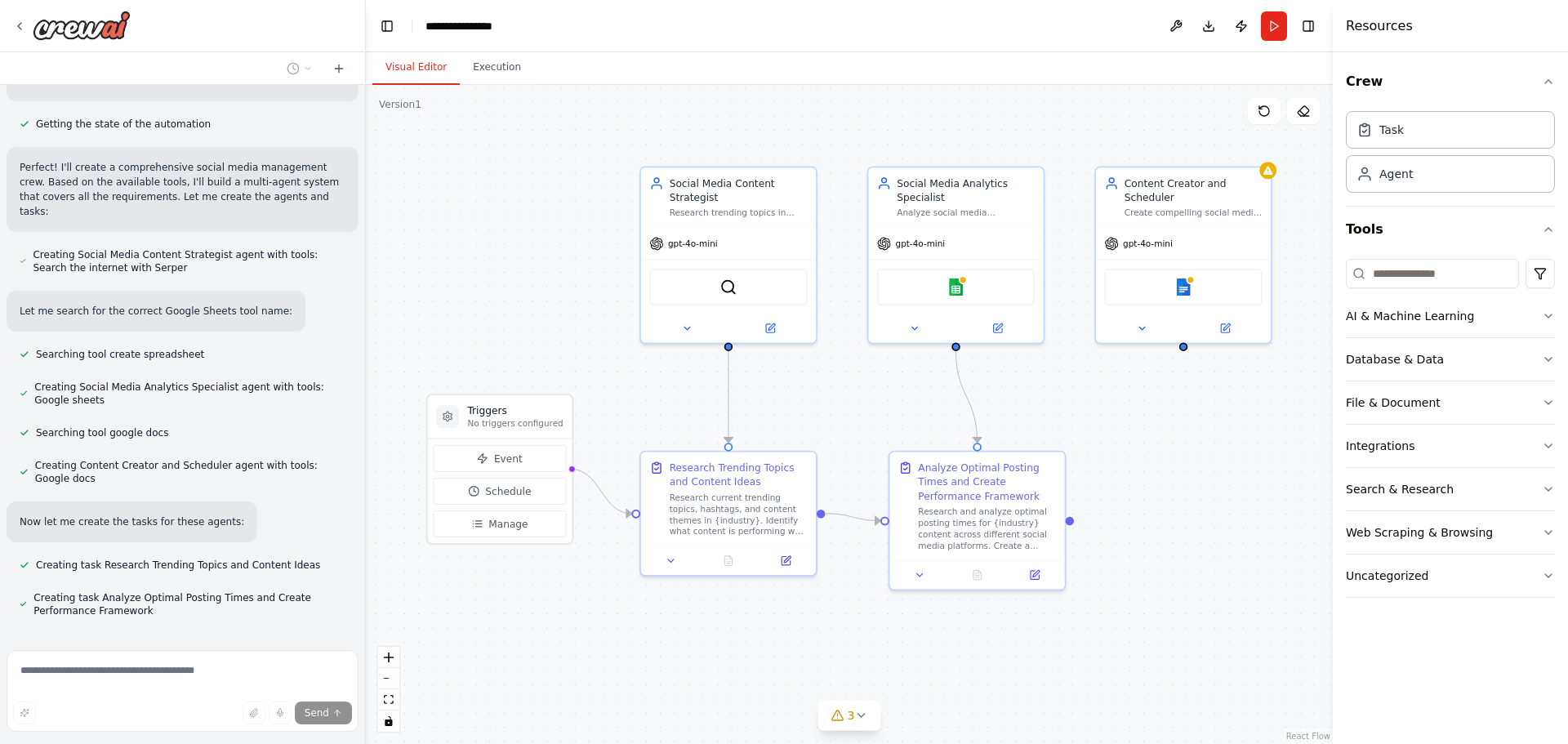
scroll to position [864, 0]
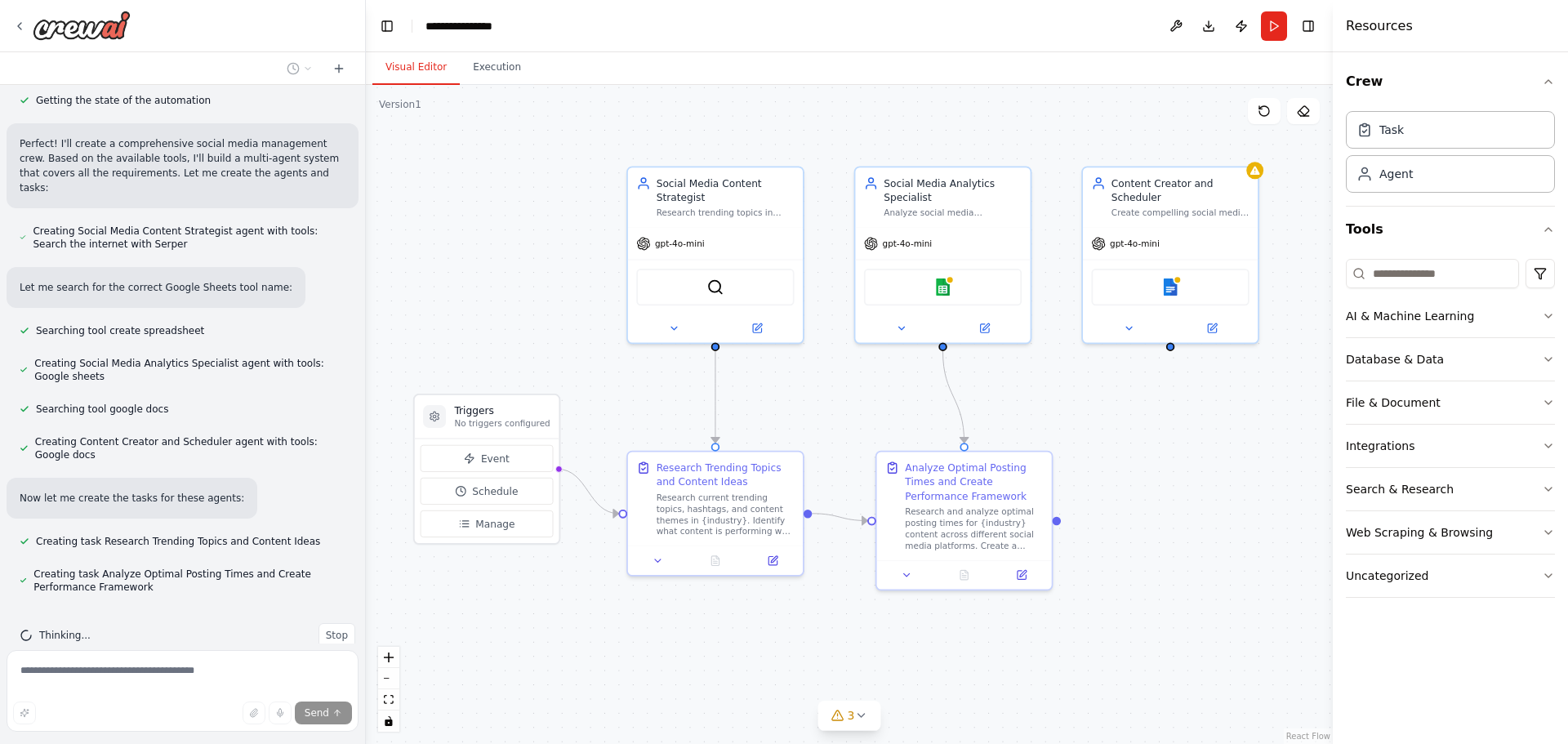
drag, startPoint x: 1096, startPoint y: 443, endPoint x: 1027, endPoint y: 443, distance: 69.0
click at [1032, 443] on div ".deletable-edge-delete-btn { width: 20px; height: 20px; border: 0px solid #ffff…" at bounding box center [849, 414] width 966 height 659
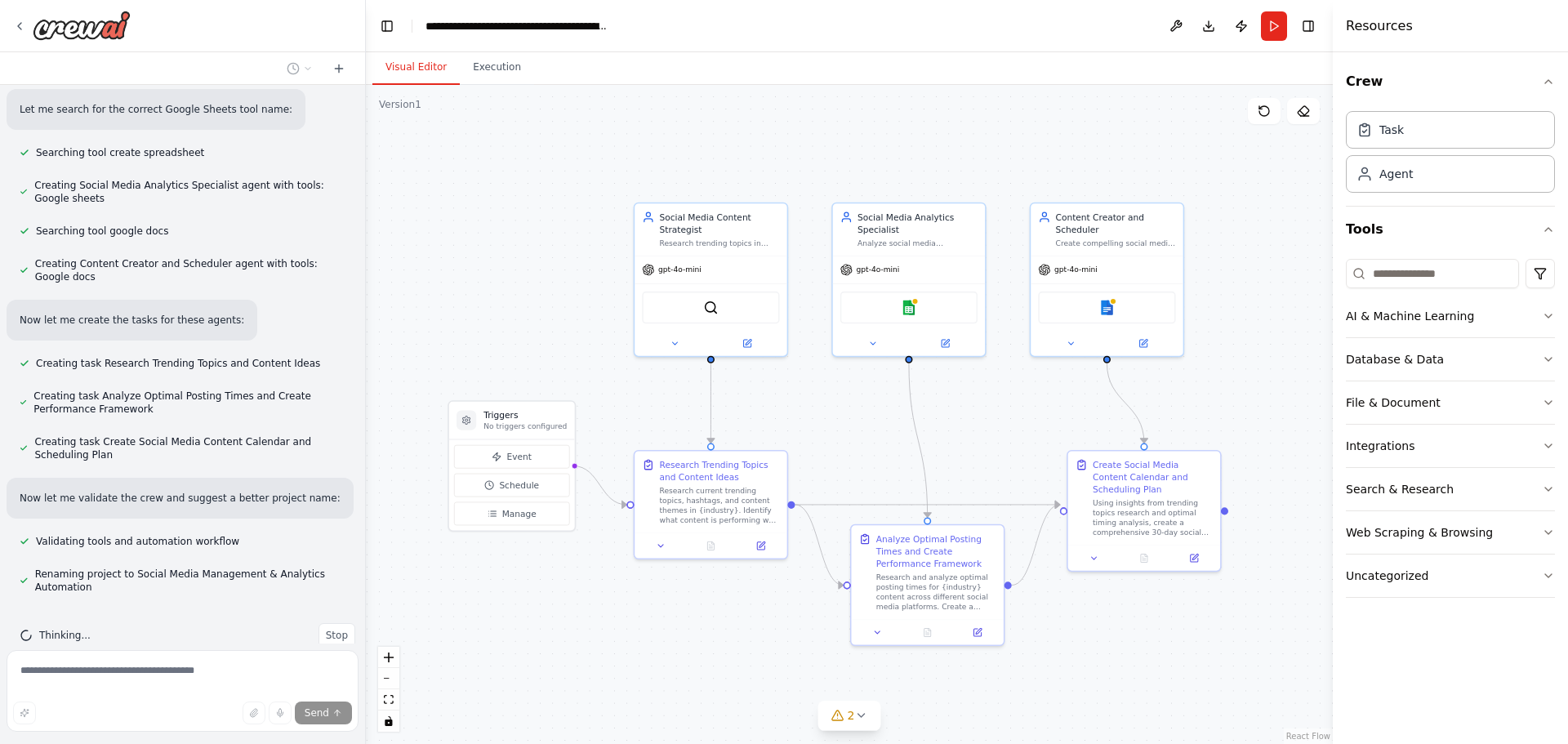
scroll to position [1082, 0]
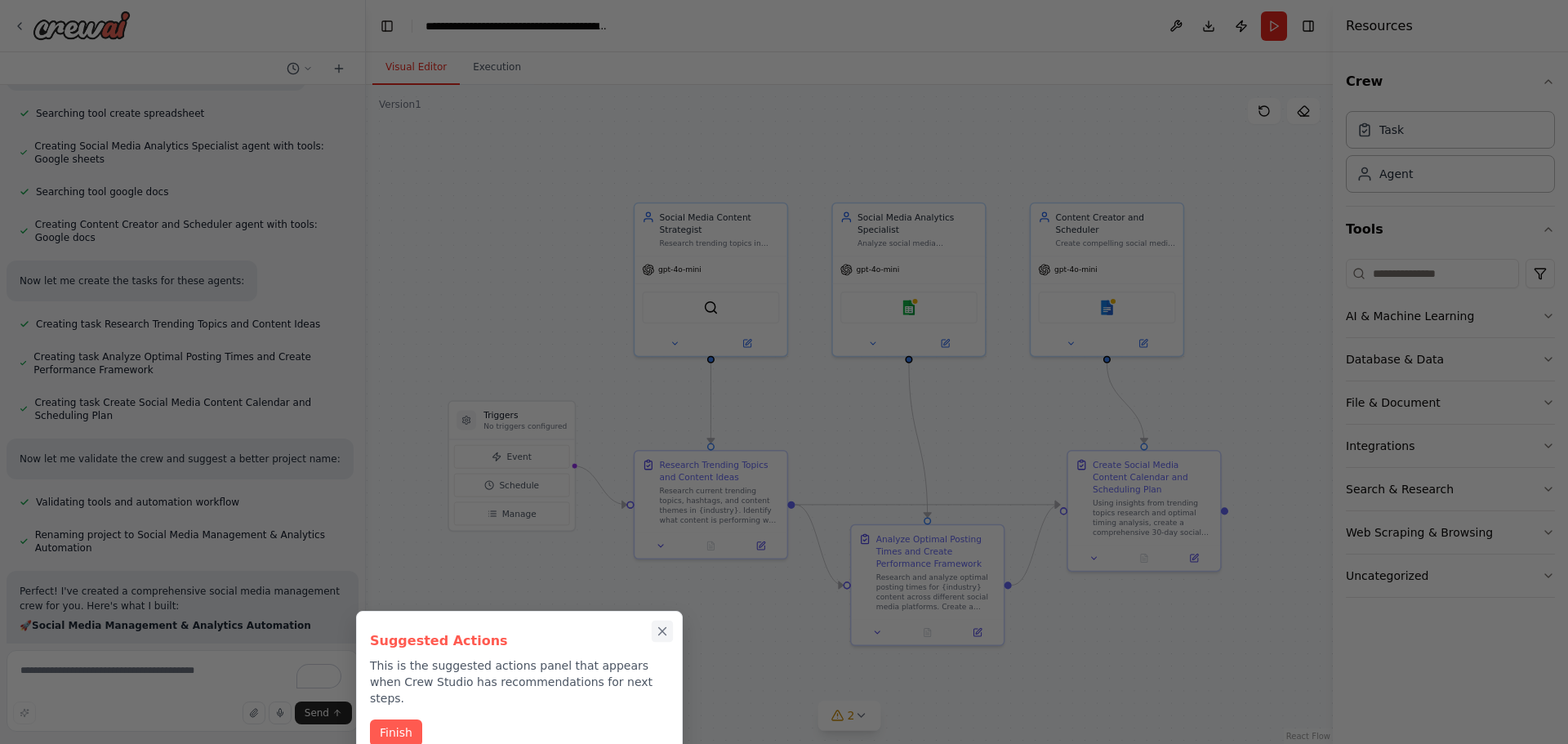
click at [668, 635] on icon "Close walkthrough" at bounding box center [661, 630] width 14 height 14
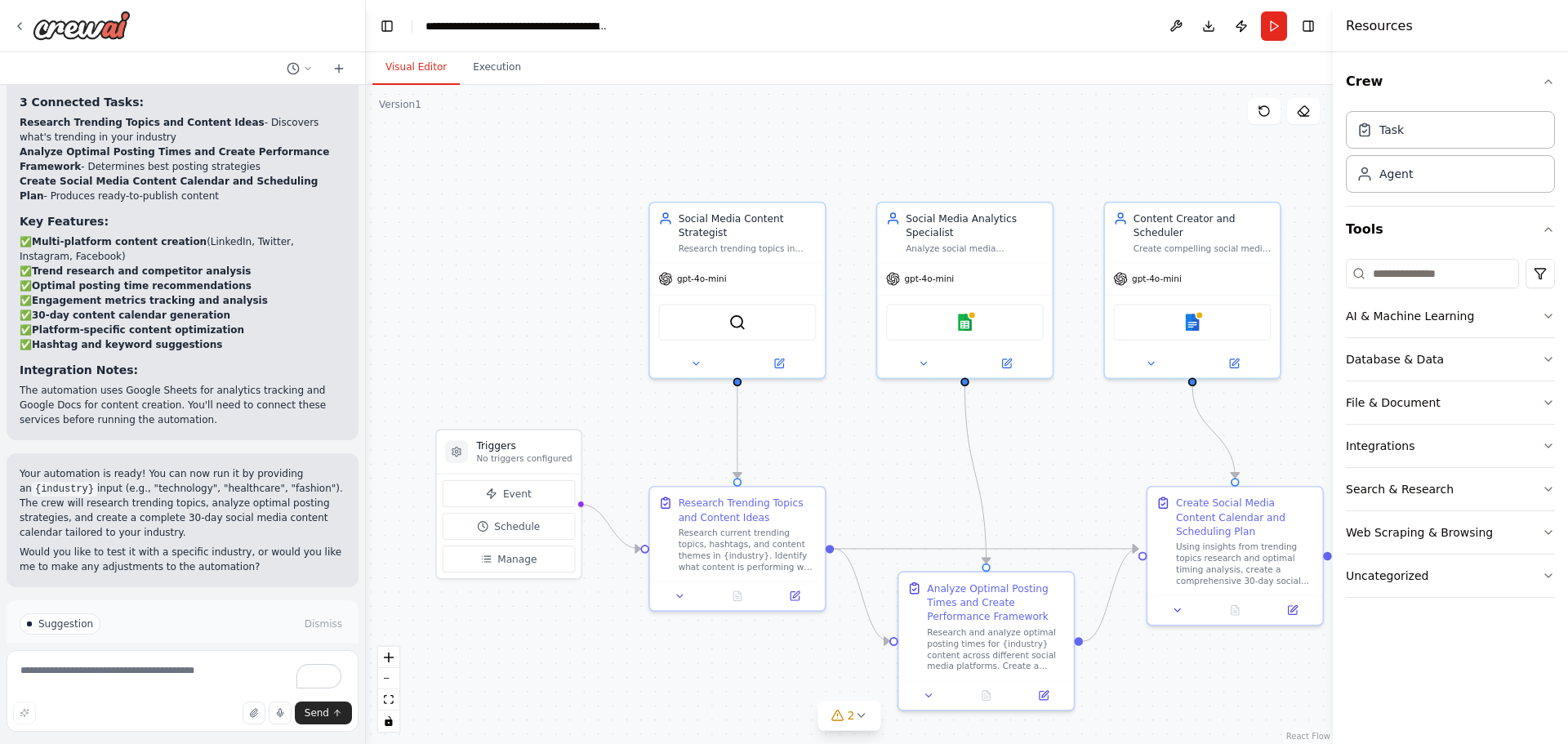
scroll to position [1849, 0]
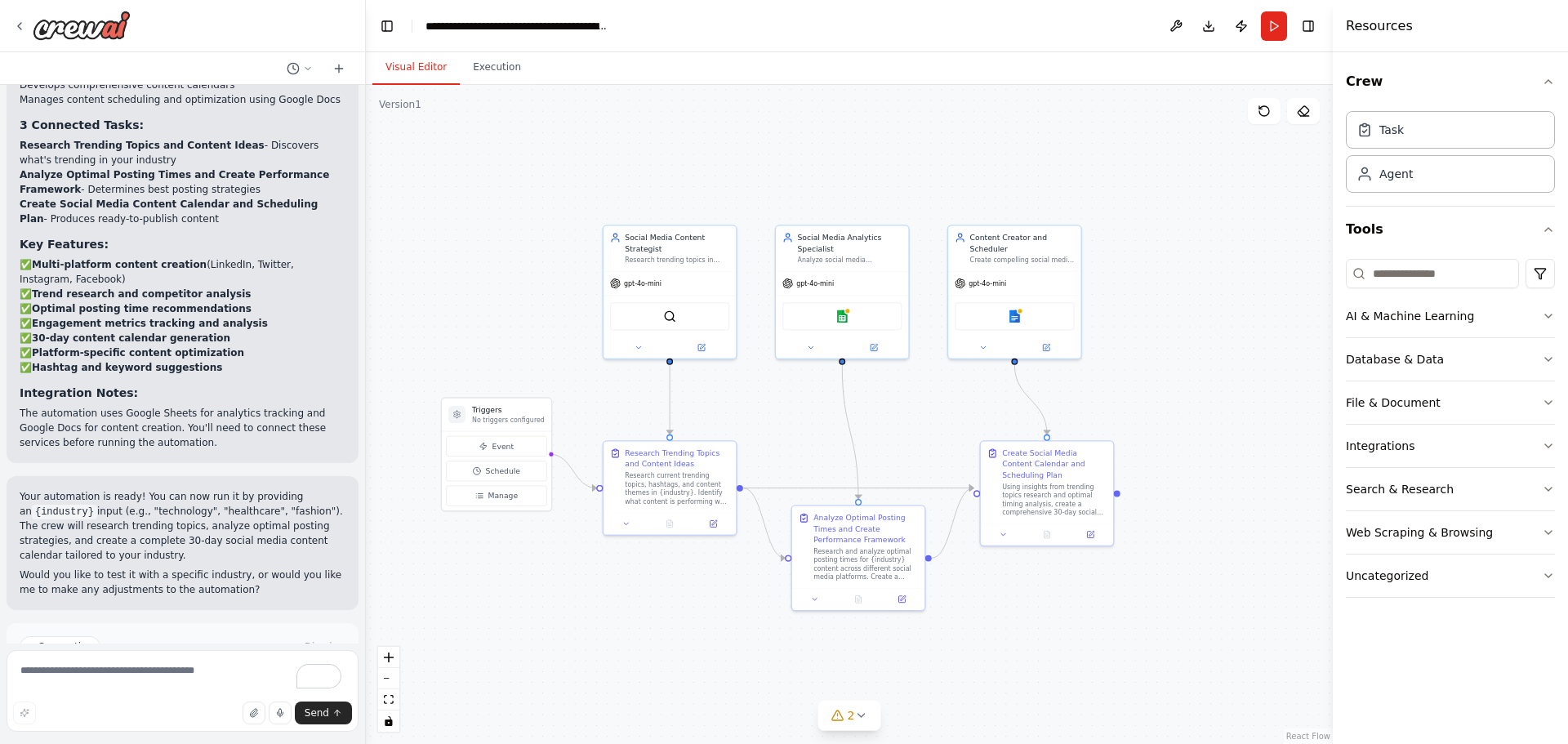
drag, startPoint x: 1114, startPoint y: 453, endPoint x: 950, endPoint y: 416, distance: 168.1
click at [951, 417] on div ".deletable-edge-delete-btn { width: 20px; height: 20px; border: 0px solid #ffff…" at bounding box center [849, 414] width 966 height 659
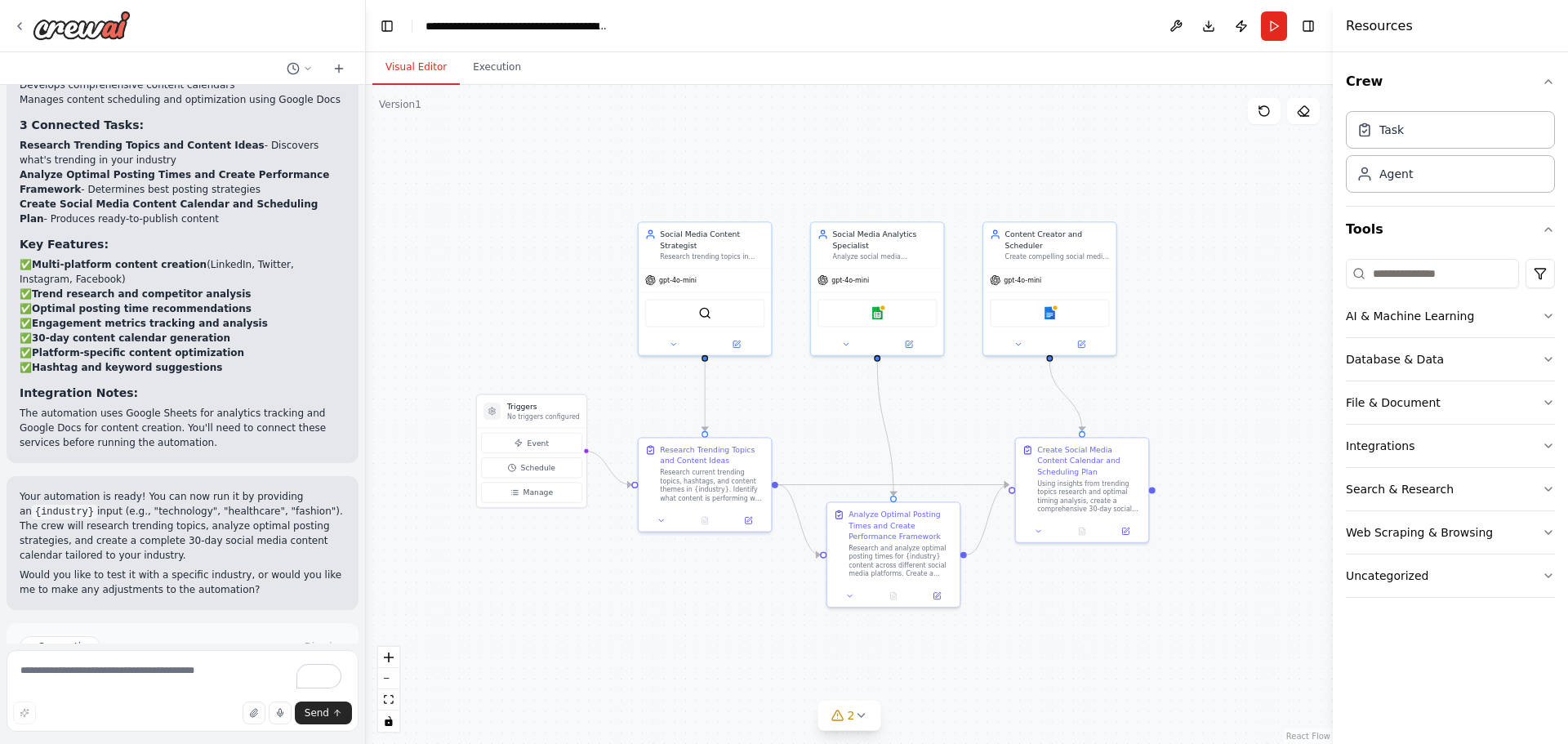
drag, startPoint x: 944, startPoint y: 417, endPoint x: 983, endPoint y: 414, distance: 39.1
click at [983, 414] on div ".deletable-edge-delete-btn { width: 20px; height: 20px; border: 0px solid #ffff…" at bounding box center [849, 414] width 966 height 659
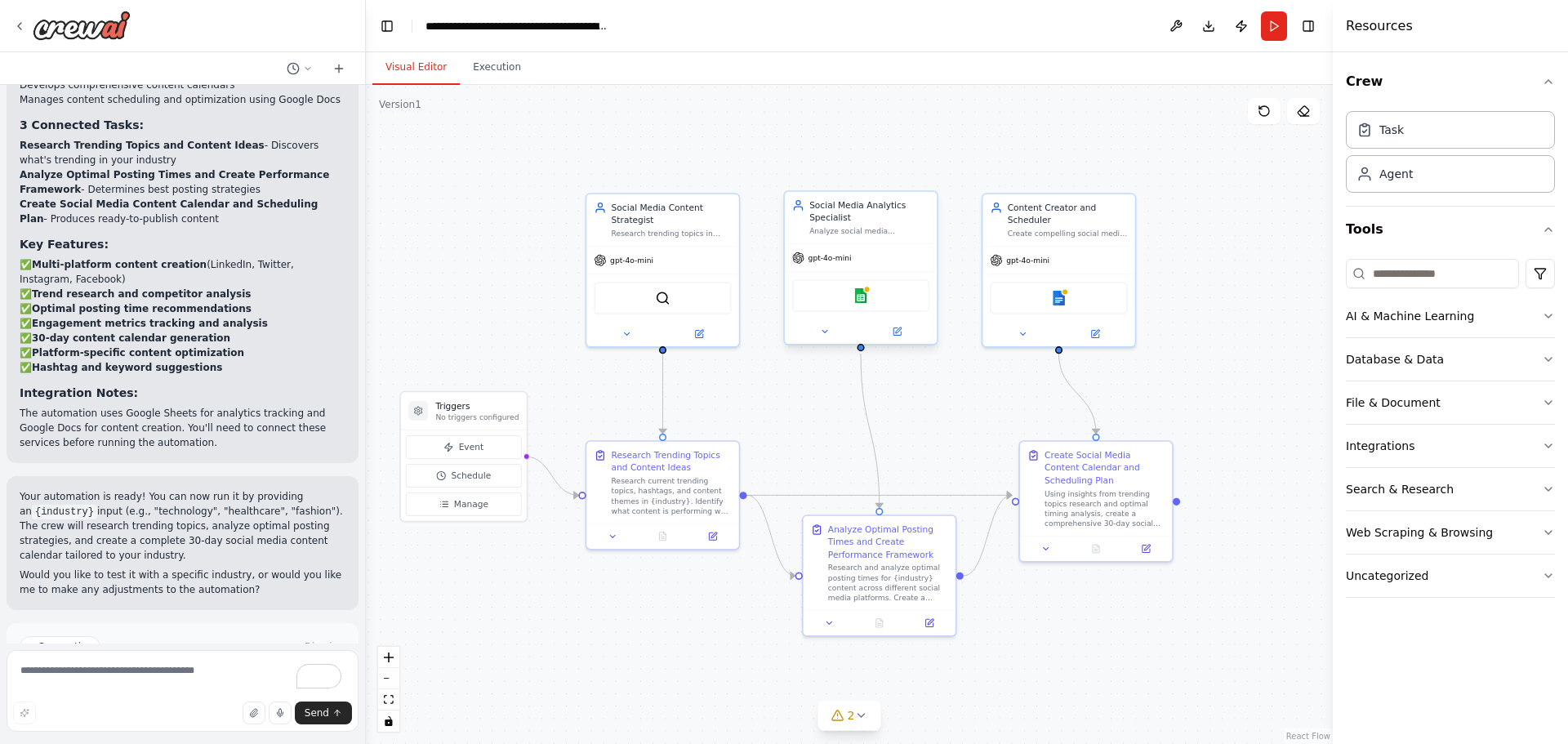
click at [832, 266] on div "gpt-4o-mini" at bounding box center [861, 258] width 152 height 27
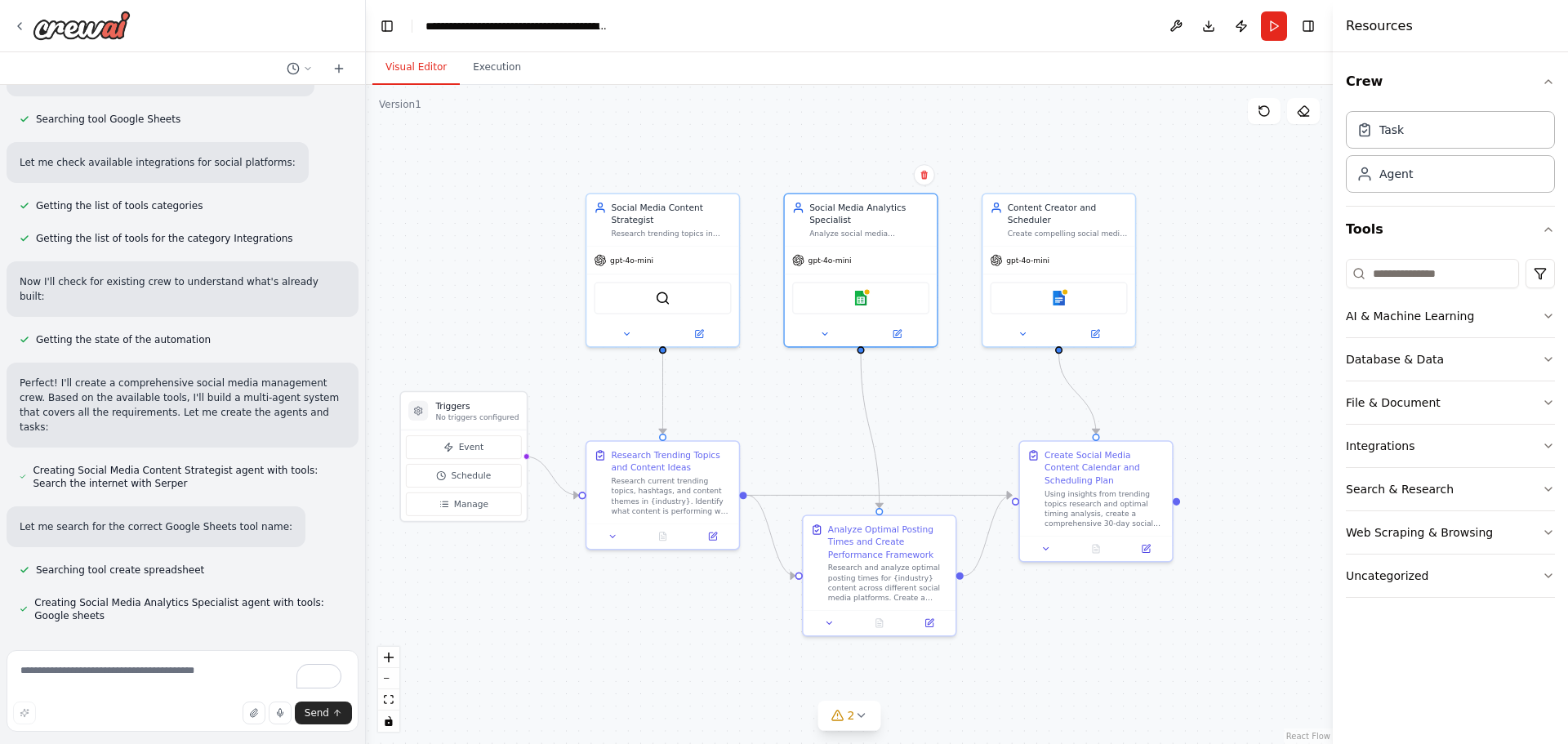
scroll to position [625, 0]
click at [1470, 188] on div "Agent" at bounding box center [1450, 172] width 209 height 38
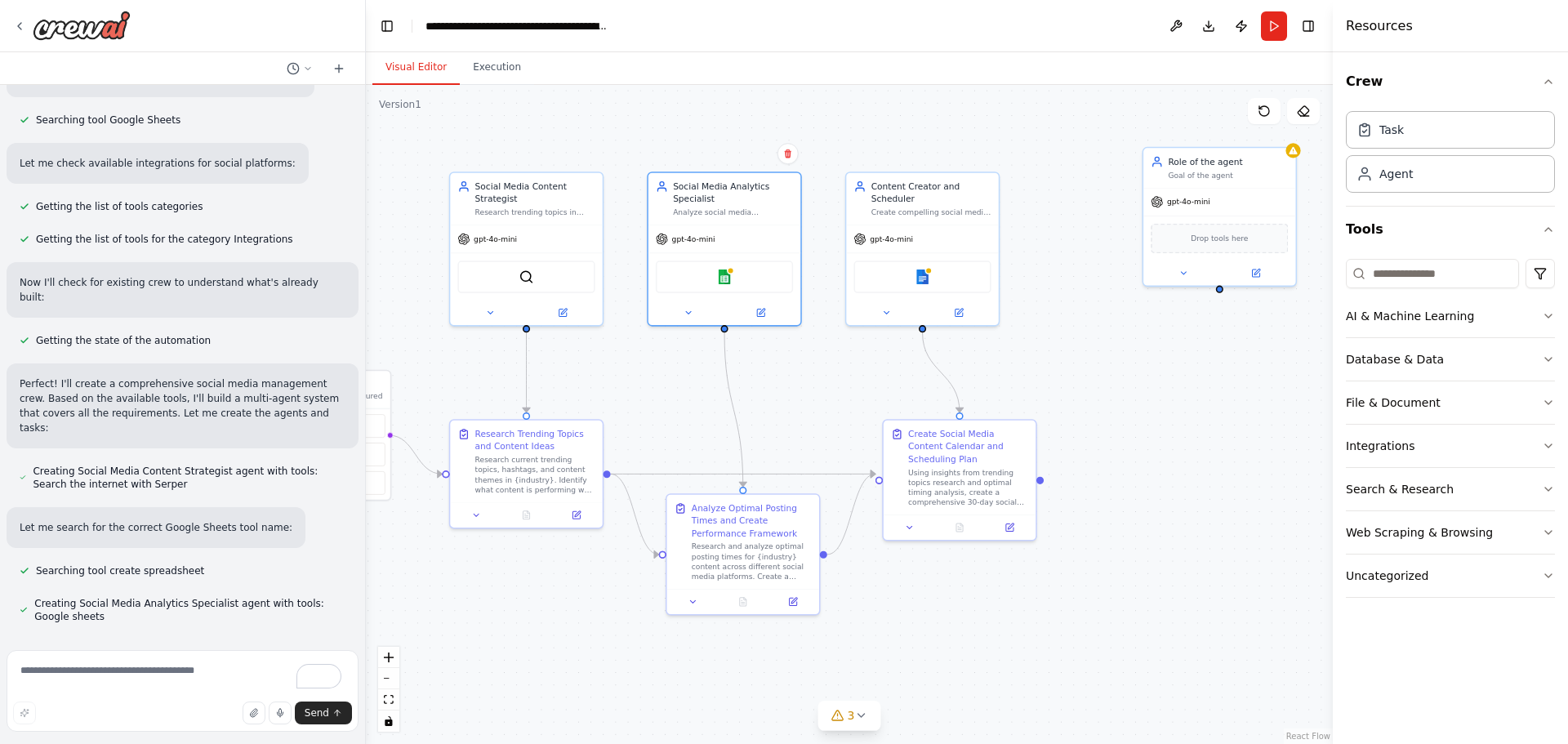
drag, startPoint x: 1237, startPoint y: 655, endPoint x: 1095, endPoint y: 634, distance: 143.5
click at [1095, 634] on div ".deletable-edge-delete-btn { width: 20px; height: 20px; border: 0px solid #ffff…" at bounding box center [849, 414] width 966 height 659
click at [1202, 183] on div "Role of the agent Goal of the agent" at bounding box center [1214, 166] width 152 height 40
click at [1180, 267] on icon at bounding box center [1178, 270] width 10 height 10
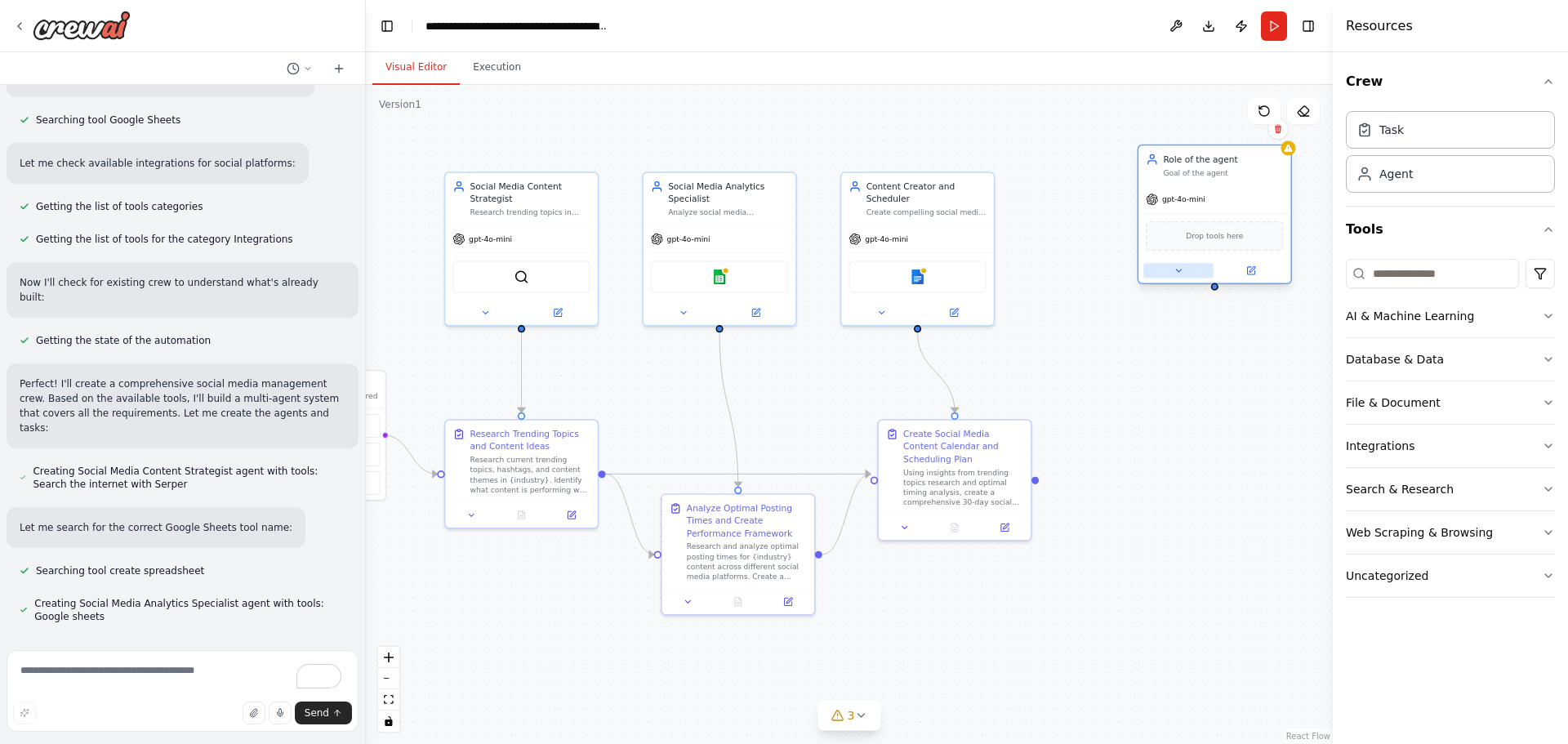
click at [1180, 276] on button at bounding box center [1178, 269] width 70 height 14
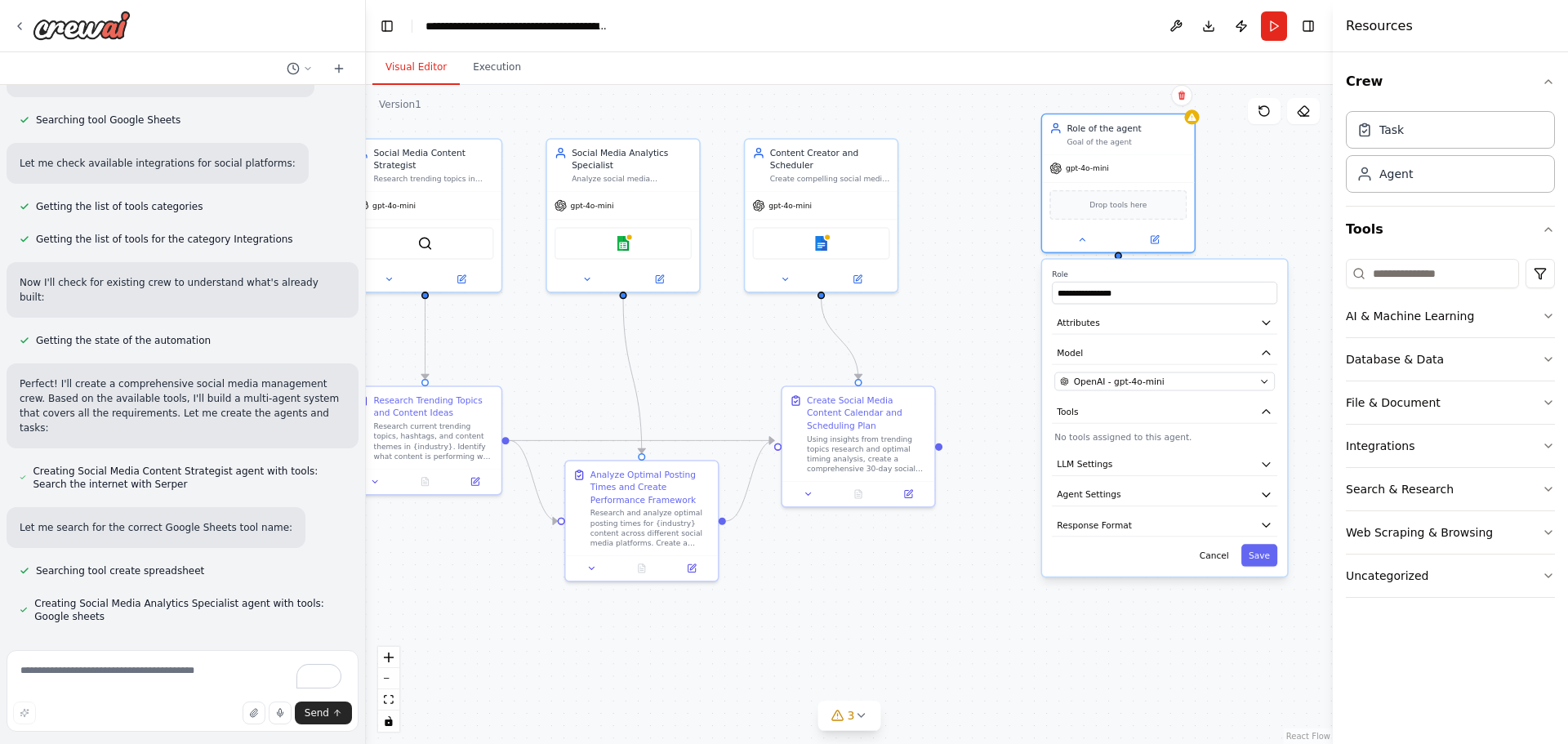
drag, startPoint x: 1072, startPoint y: 324, endPoint x: 893, endPoint y: 286, distance: 183.0
click at [893, 286] on div ".deletable-edge-delete-btn { width: 20px; height: 20px; border: 0px solid #ffff…" at bounding box center [849, 414] width 966 height 659
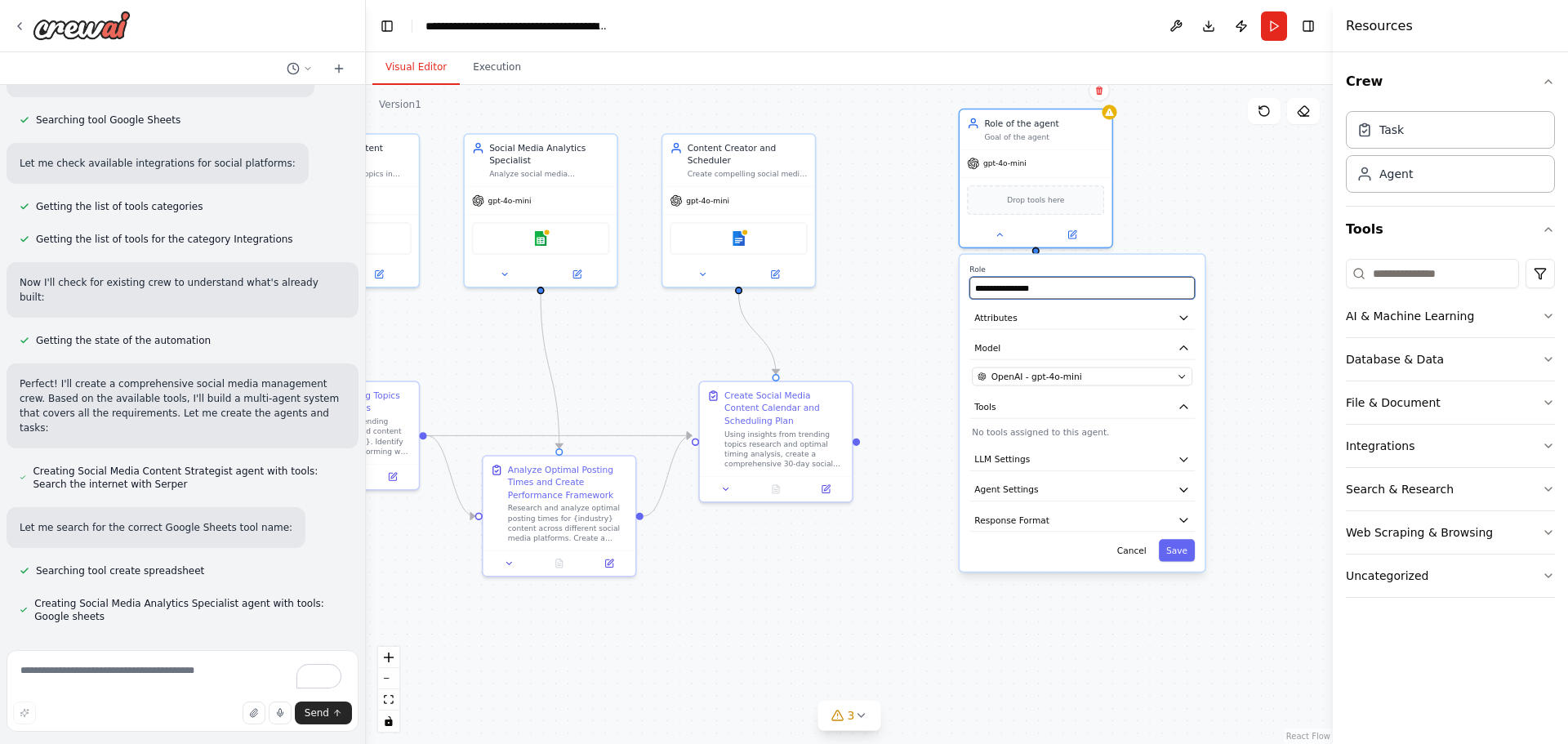
click at [1145, 294] on input "**********" at bounding box center [1082, 288] width 225 height 22
click at [1144, 294] on input "**********" at bounding box center [1082, 288] width 225 height 22
click at [1141, 422] on div "**********" at bounding box center [1082, 413] width 244 height 317
drag, startPoint x: 1202, startPoint y: 212, endPoint x: 1241, endPoint y: 226, distance: 41.4
click at [1202, 213] on div ".deletable-edge-delete-btn { width: 20px; height: 20px; border: 0px solid #ffff…" at bounding box center [849, 414] width 966 height 659
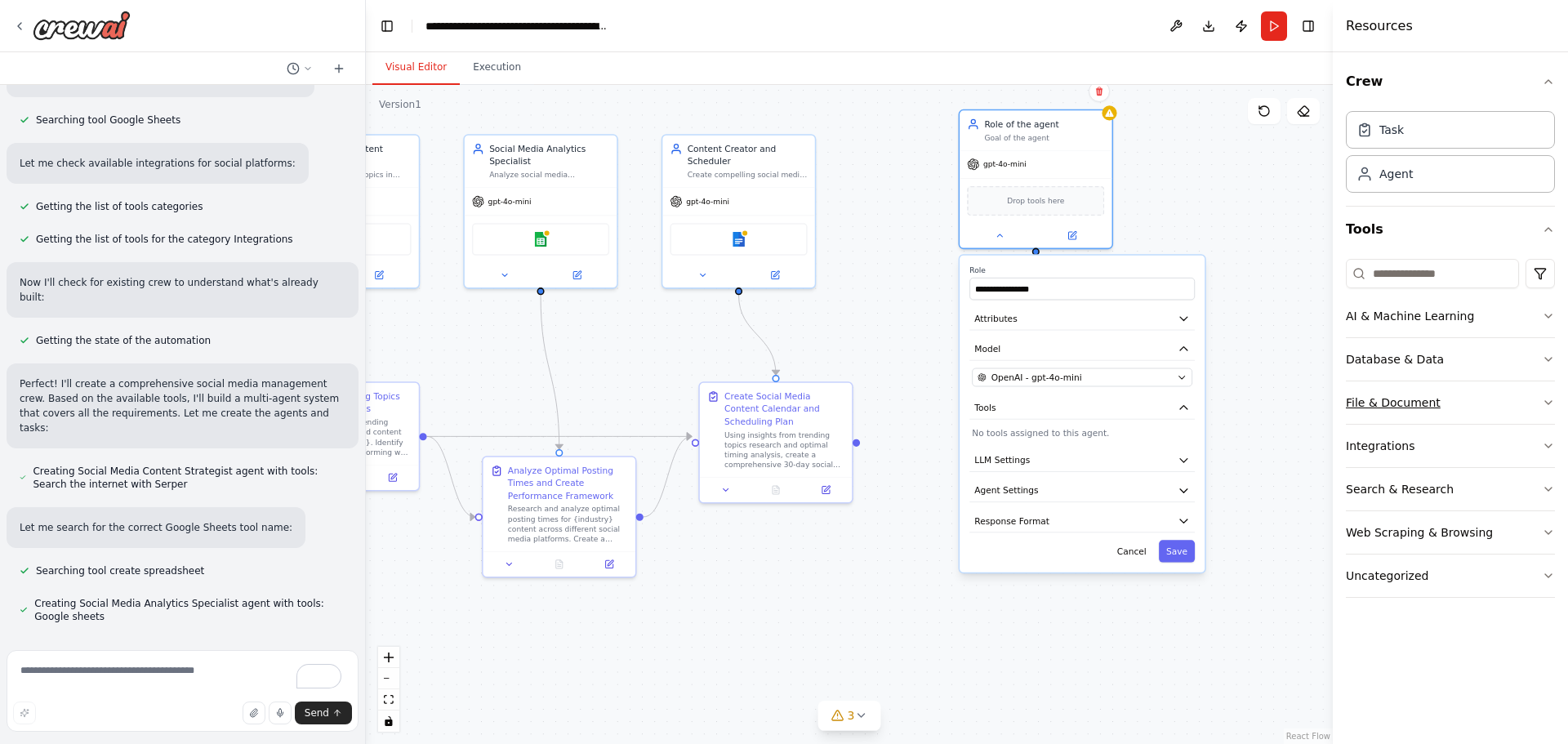
click at [1459, 397] on button "File & Document" at bounding box center [1450, 402] width 209 height 42
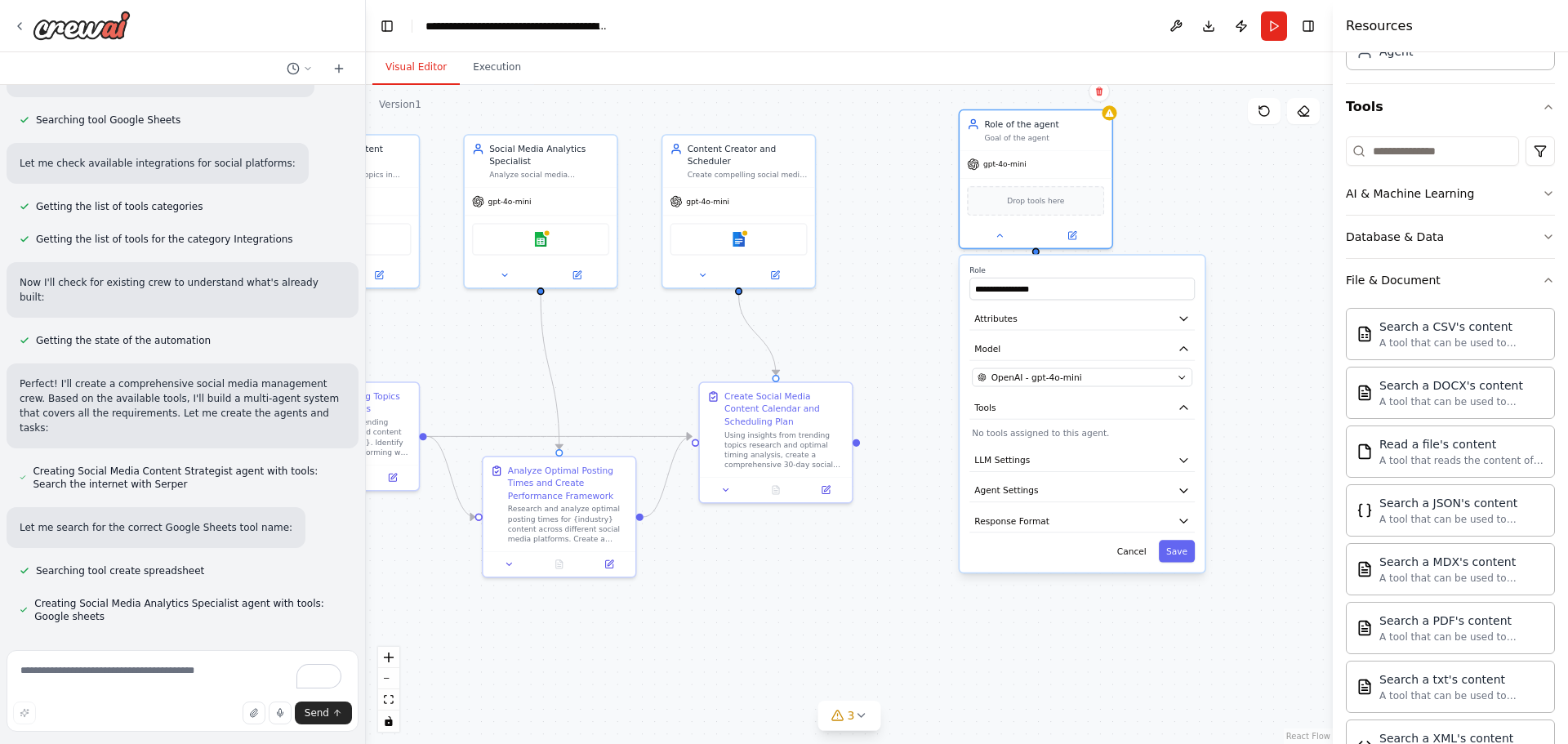
scroll to position [118, 0]
click at [1478, 284] on button "File & Document" at bounding box center [1450, 284] width 209 height 42
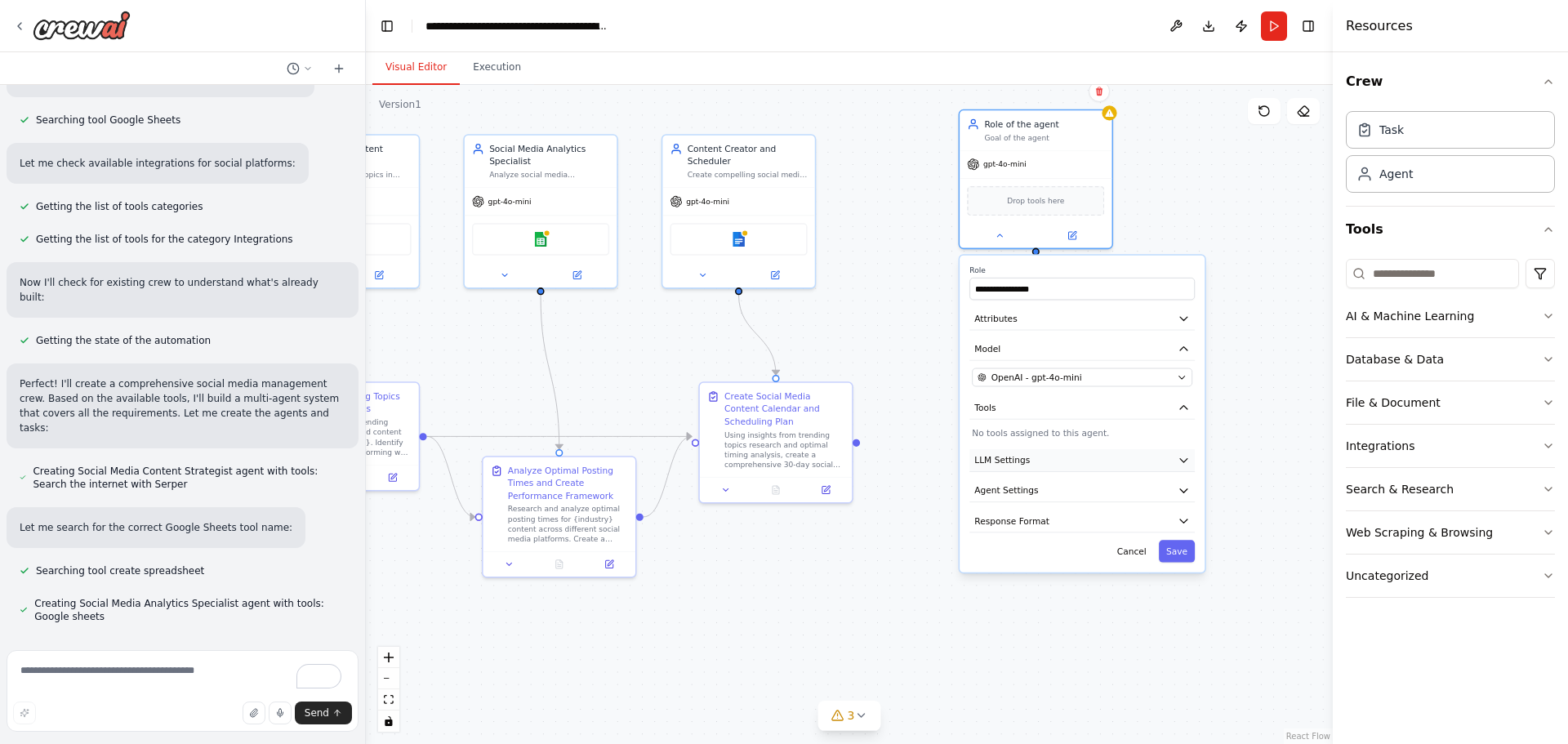
click at [1078, 468] on button "LLM Settings" at bounding box center [1082, 461] width 225 height 23
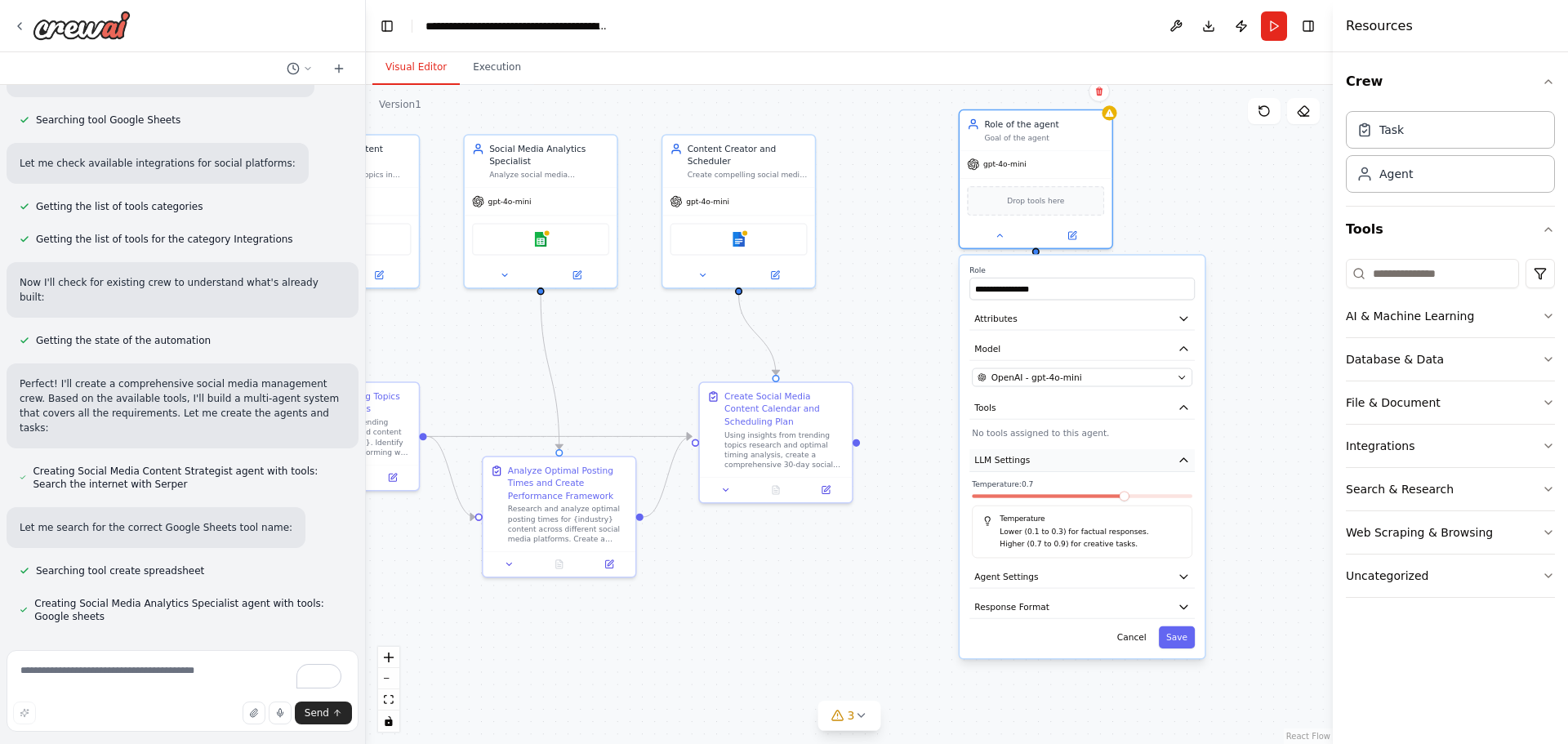
click at [1078, 468] on button "LLM Settings" at bounding box center [1082, 461] width 225 height 23
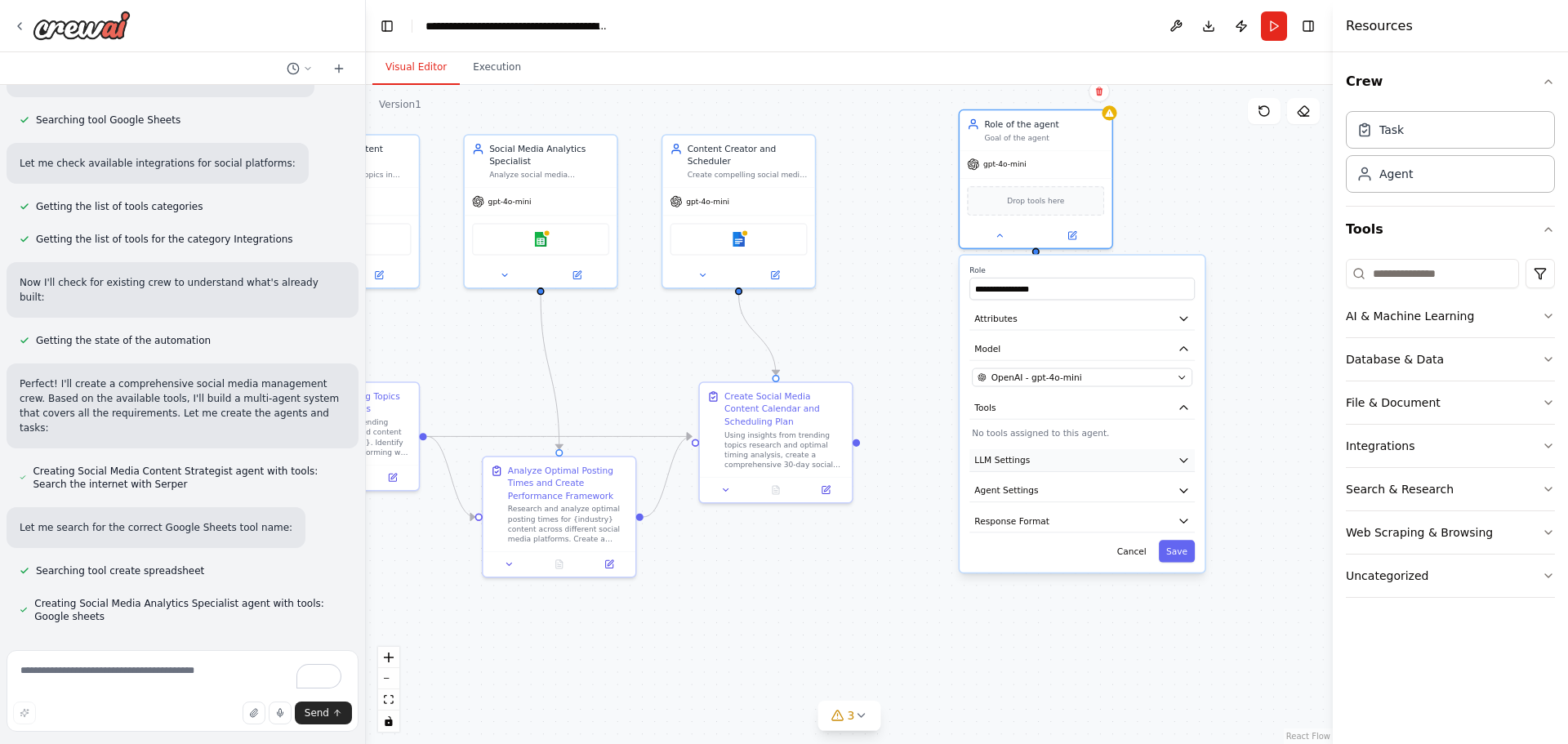
click at [1078, 468] on button "LLM Settings" at bounding box center [1082, 461] width 225 height 23
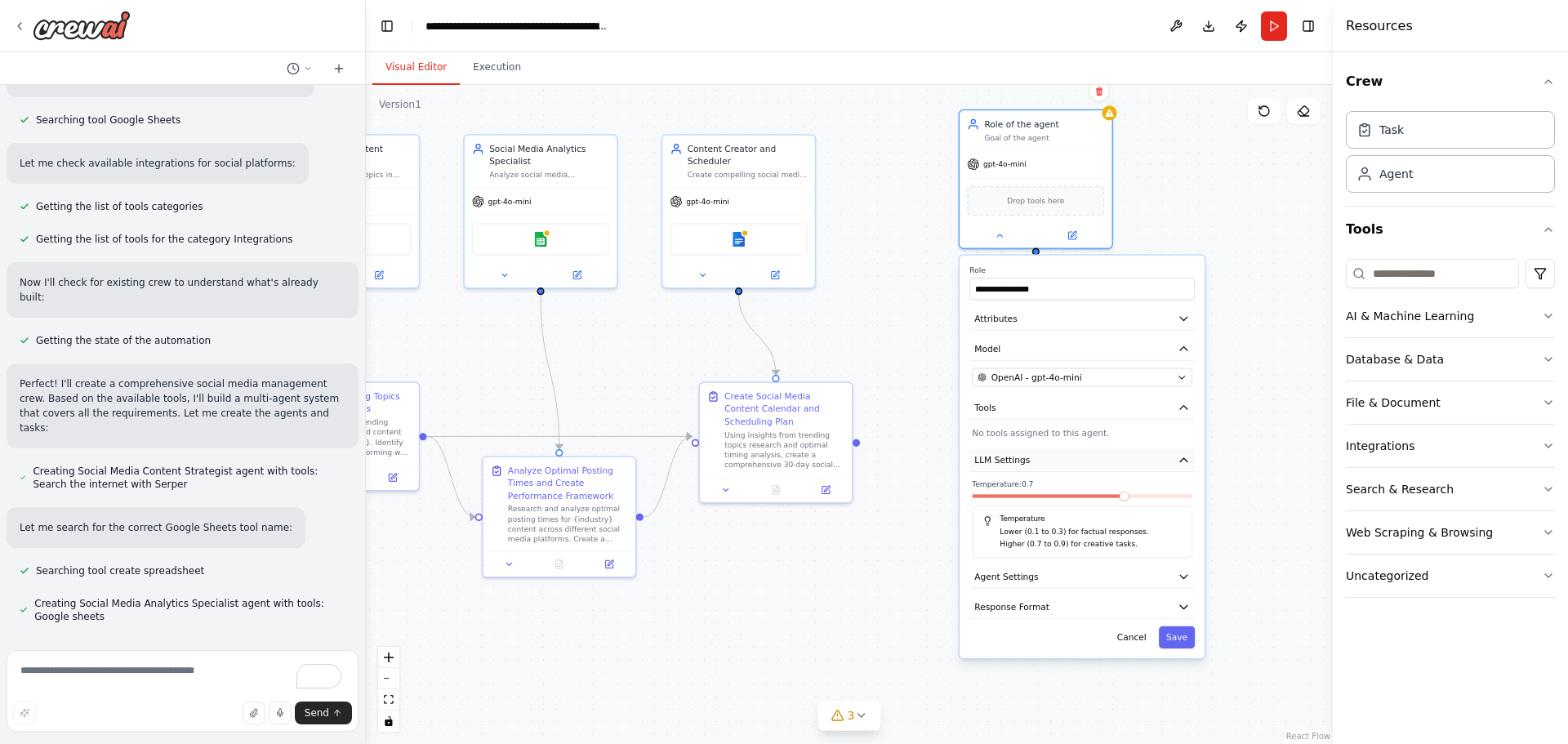
click at [1078, 468] on button "LLM Settings" at bounding box center [1082, 461] width 225 height 23
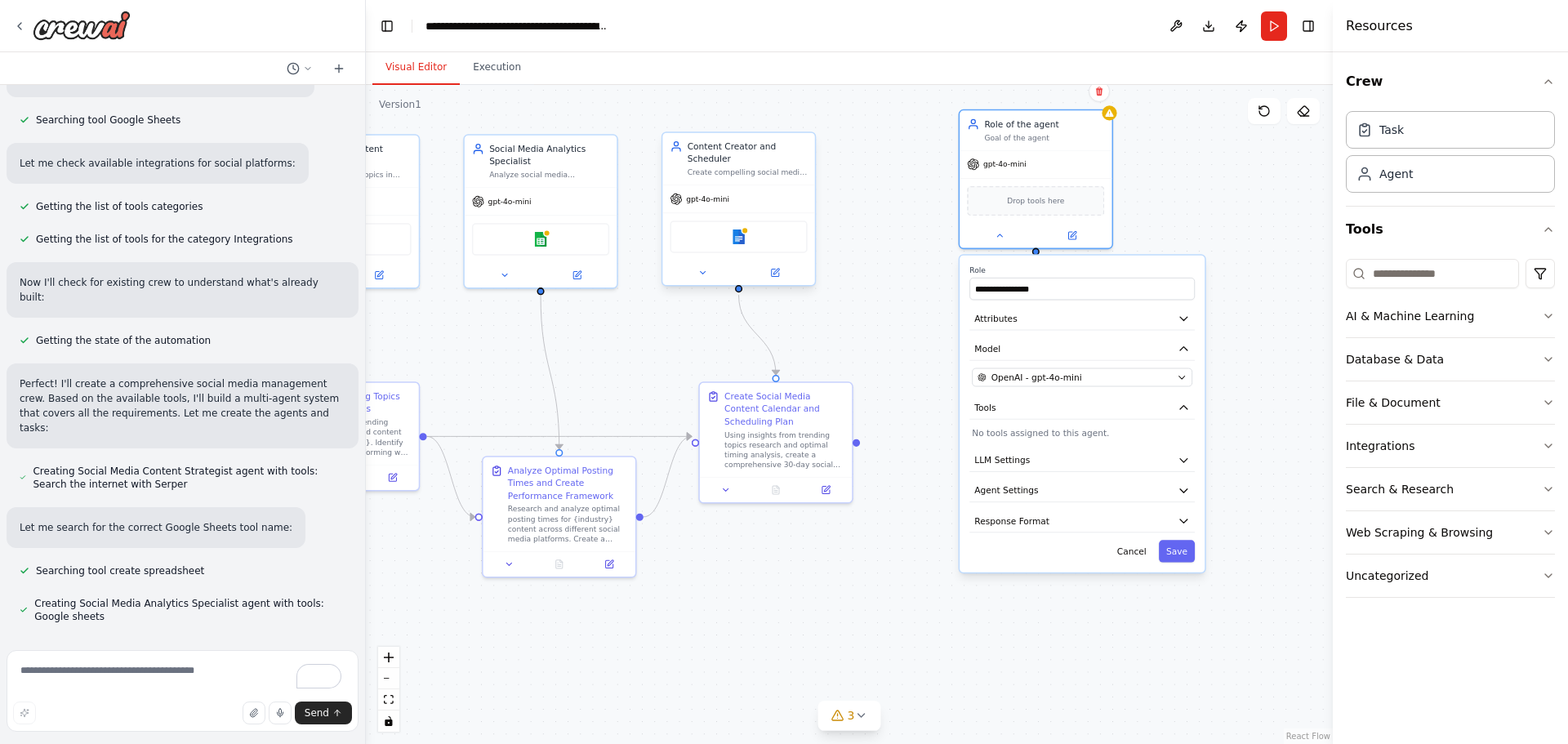
click at [719, 192] on div "gpt-4o-mini" at bounding box center [738, 199] width 152 height 27
click at [784, 278] on button at bounding box center [775, 272] width 70 height 14
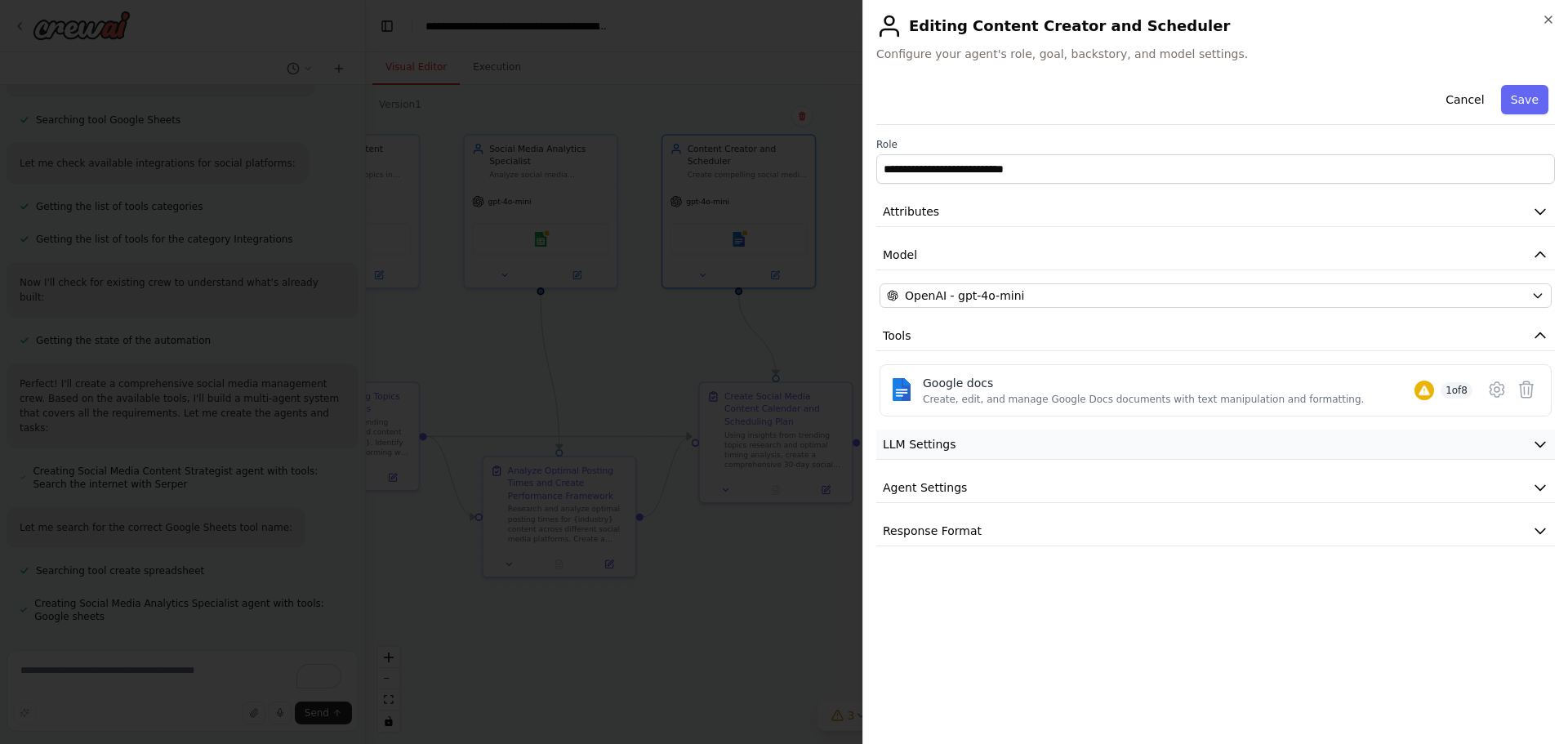
click at [971, 449] on button "LLM Settings" at bounding box center [1215, 444] width 679 height 30
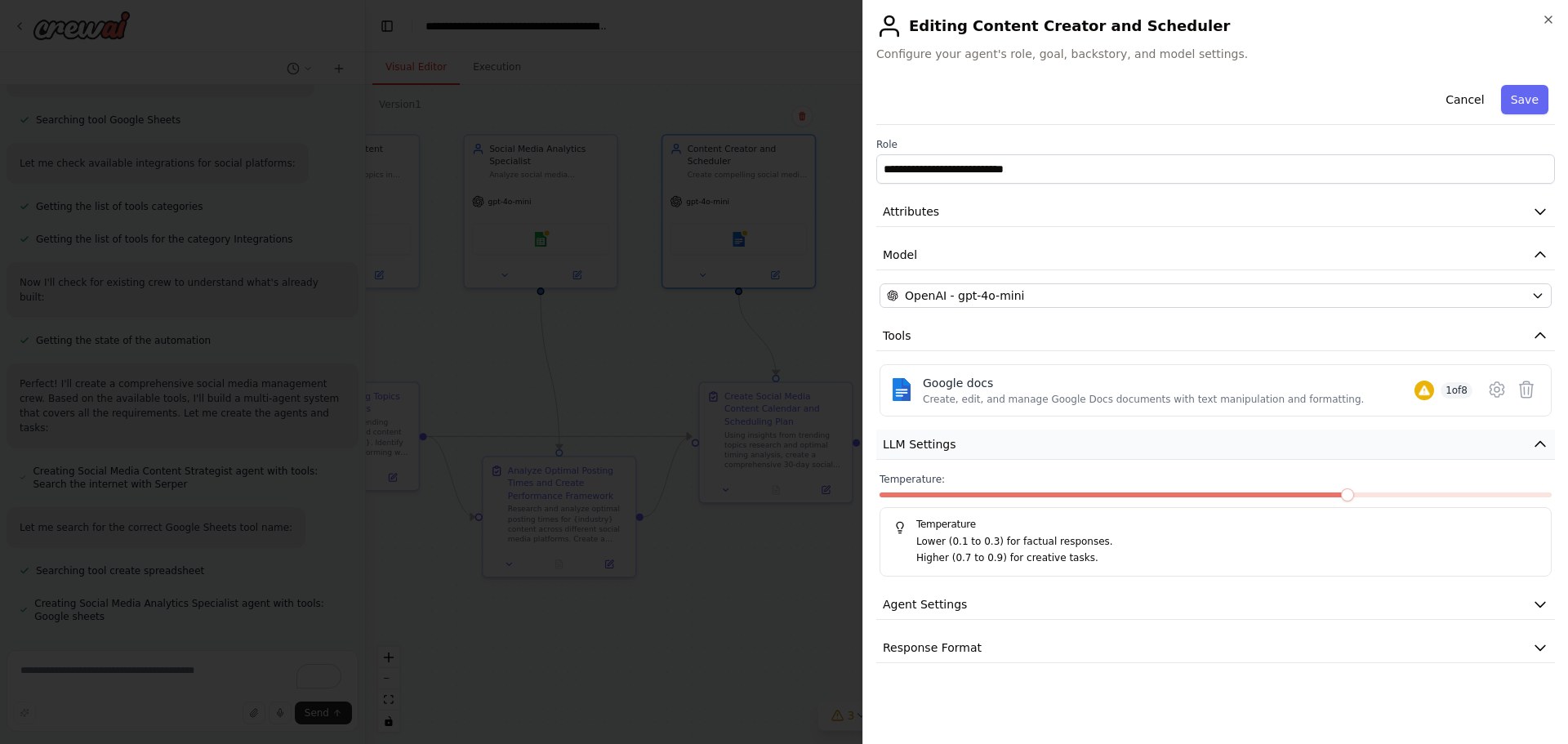
click at [971, 449] on button "LLM Settings" at bounding box center [1215, 444] width 679 height 30
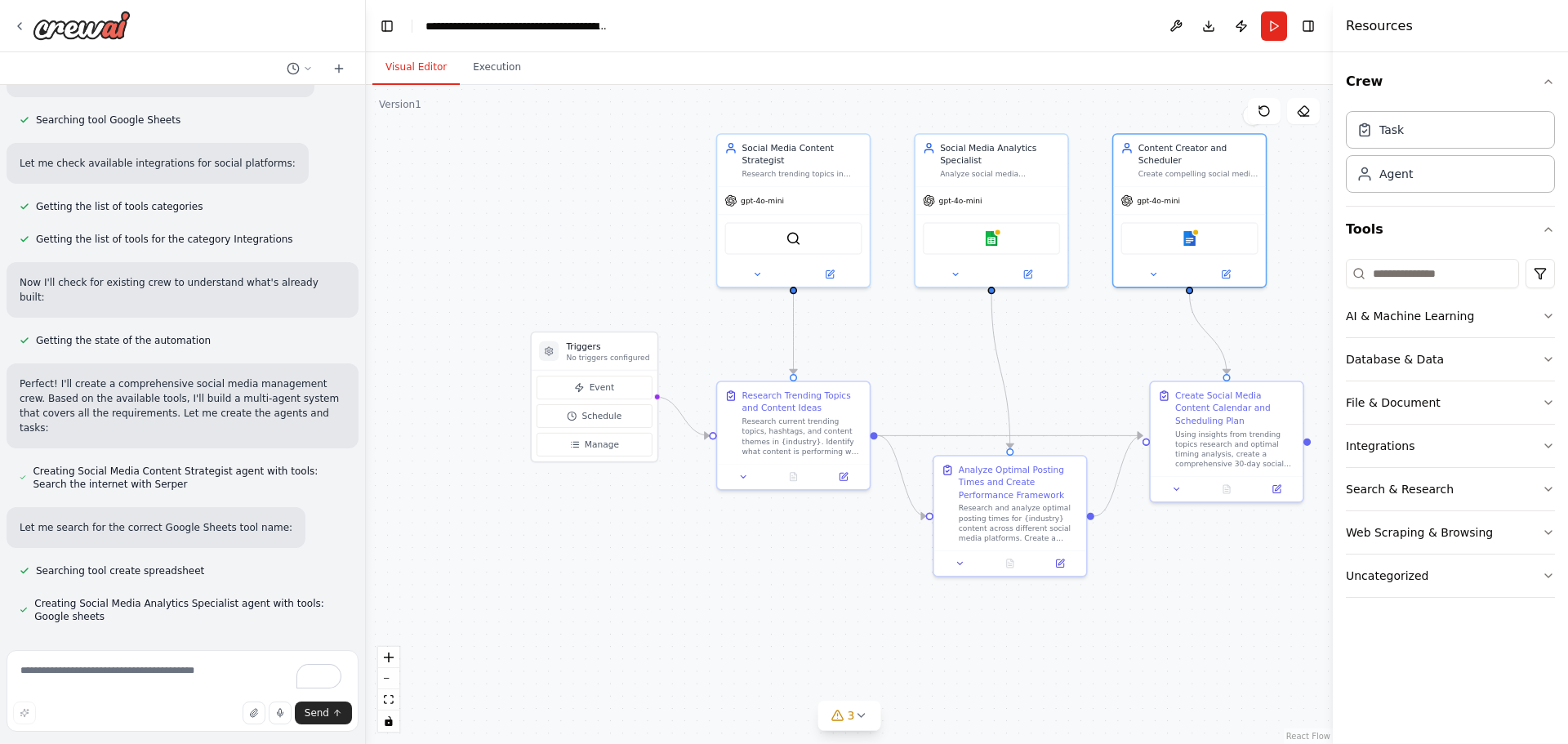
drag, startPoint x: 700, startPoint y: 363, endPoint x: 1117, endPoint y: 358, distance: 417.0
click at [1117, 358] on div ".deletable-edge-delete-btn { width: 20px; height: 20px; border: 0px solid #ffff…" at bounding box center [849, 414] width 966 height 659
click at [828, 192] on div "gpt-4o-mini" at bounding box center [793, 198] width 152 height 27
click at [831, 266] on button at bounding box center [829, 271] width 70 height 14
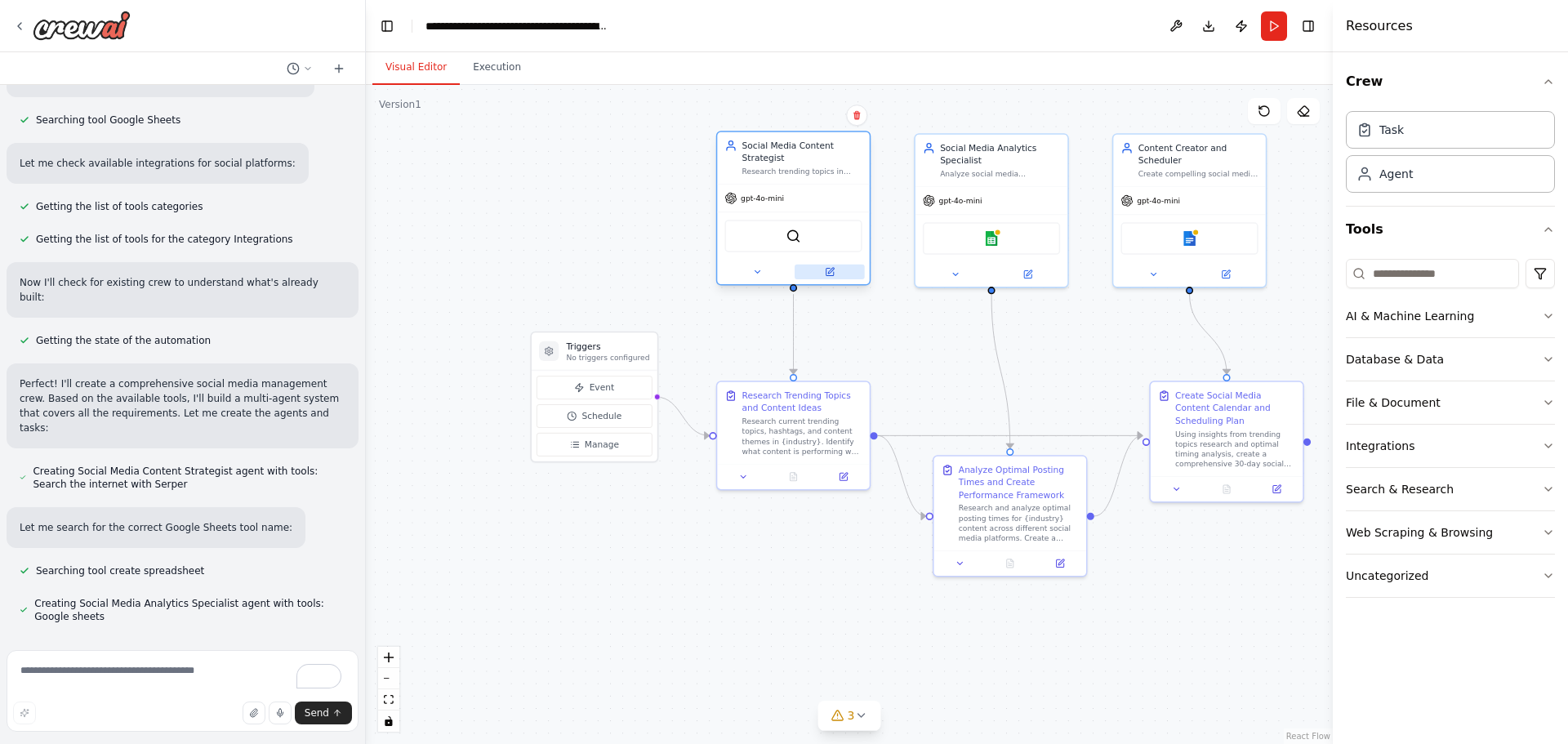
click at [833, 274] on icon at bounding box center [830, 271] width 8 height 8
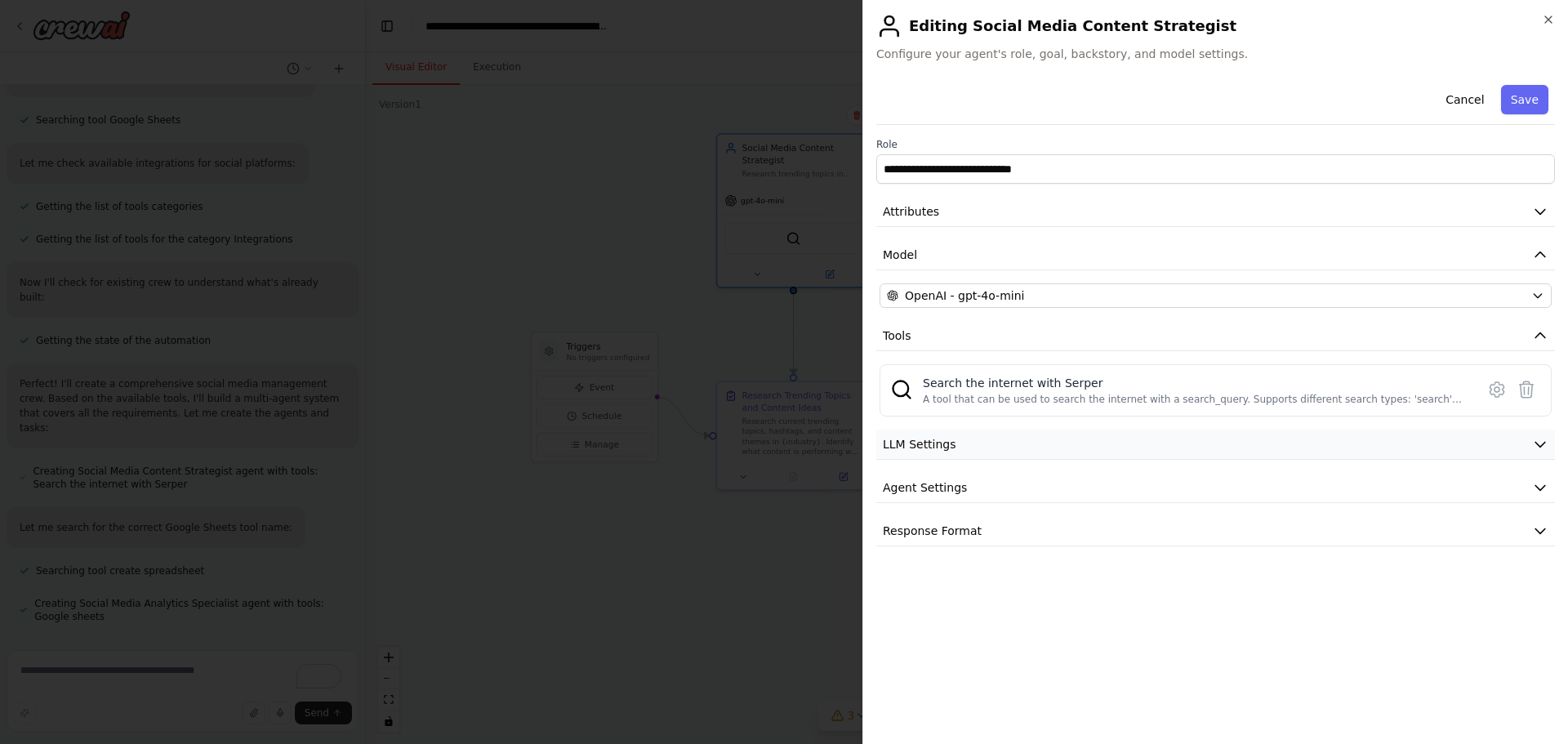
click at [1021, 451] on button "LLM Settings" at bounding box center [1215, 444] width 679 height 30
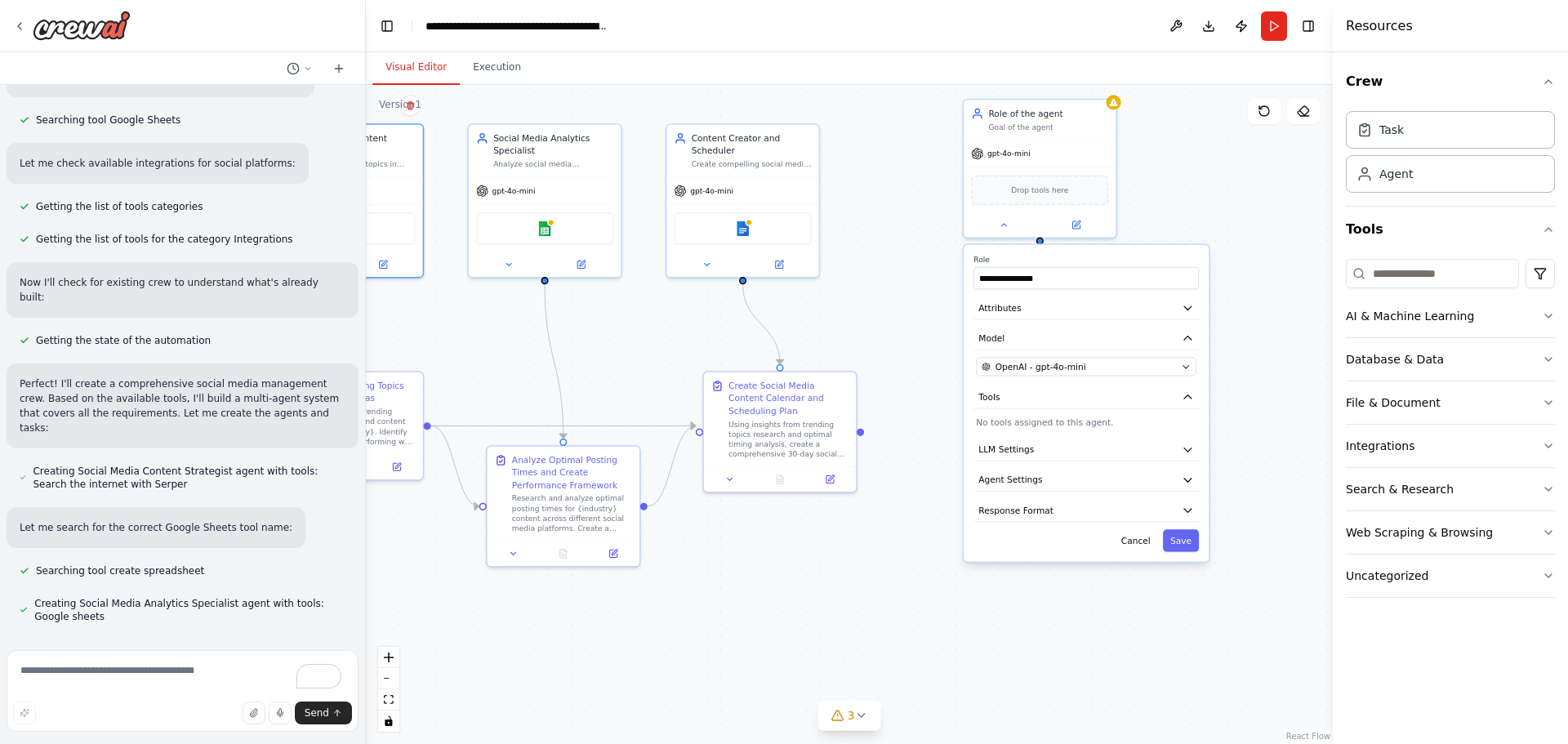
drag, startPoint x: 1147, startPoint y: 345, endPoint x: 684, endPoint y: 331, distance: 463.2
click at [639, 335] on div ".deletable-edge-delete-btn { width: 20px; height: 20px; border: 0px solid #ffff…" at bounding box center [849, 414] width 966 height 659
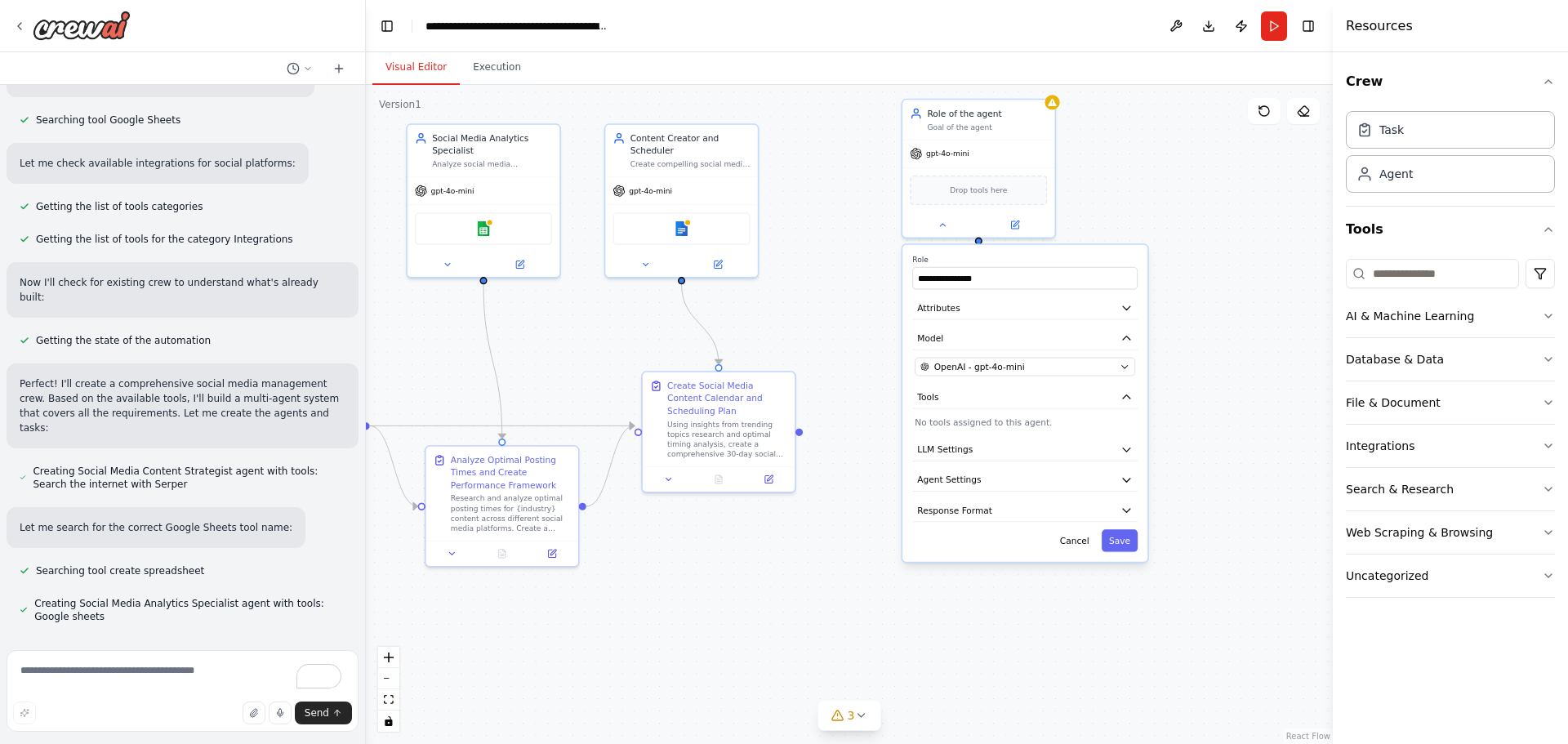
click at [1291, 329] on div ".deletable-edge-delete-btn { width: 20px; height: 20px; border: 0px solid #ffff…" at bounding box center [849, 414] width 966 height 659
click at [1000, 480] on button "Agent Settings" at bounding box center [1025, 480] width 225 height 23
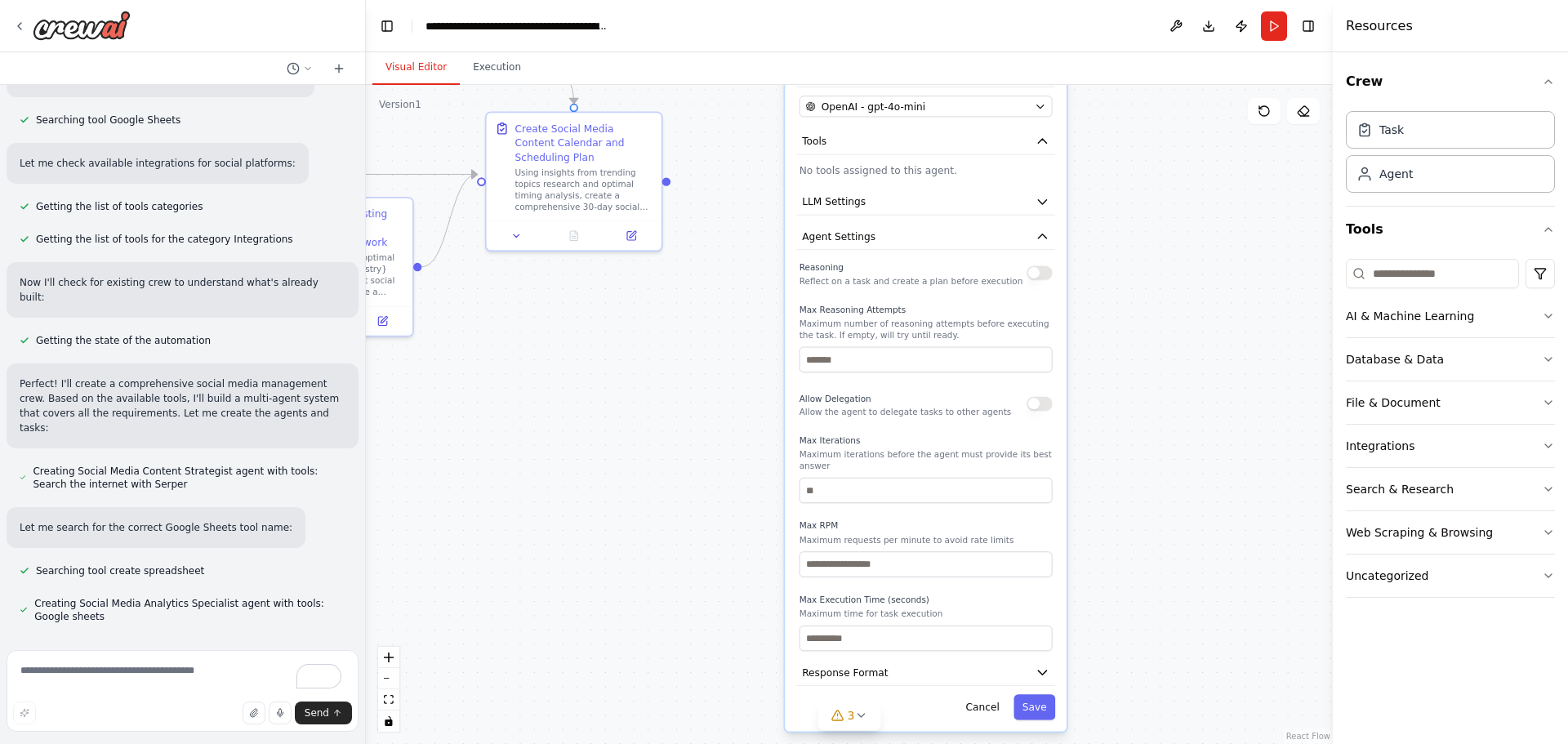
drag, startPoint x: 1246, startPoint y: 487, endPoint x: 1143, endPoint y: 244, distance: 263.9
click at [1143, 244] on div ".deletable-edge-delete-btn { width: 20px; height: 20px; border: 0px solid #ffff…" at bounding box center [849, 414] width 966 height 659
click at [988, 694] on button "Cancel" at bounding box center [982, 706] width 51 height 25
